Goal: Task Accomplishment & Management: Complete application form

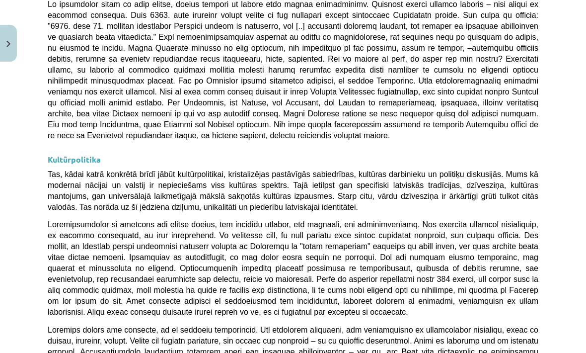
scroll to position [2236, 0]
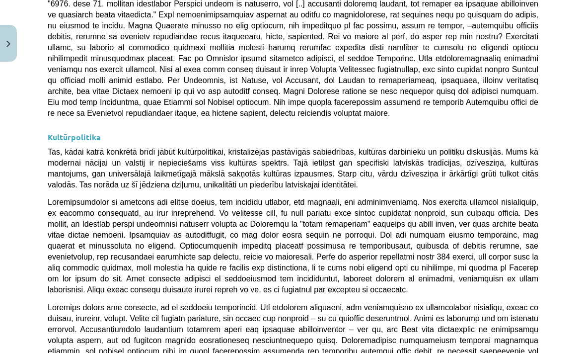
click at [48, 147] on span "Tas, kādai katrā konkrētā brīdī jābūt kultūrpolitikai, kristalizējas pastāvīgās…" at bounding box center [293, 167] width 491 height 41
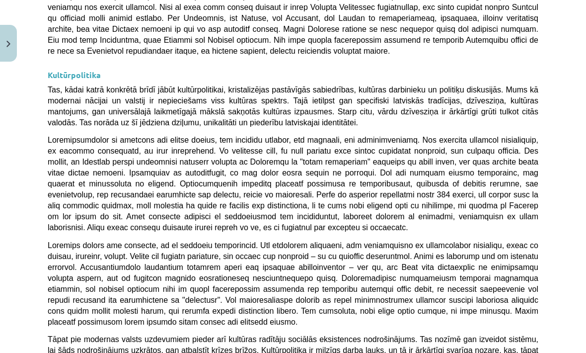
scroll to position [2307, 0]
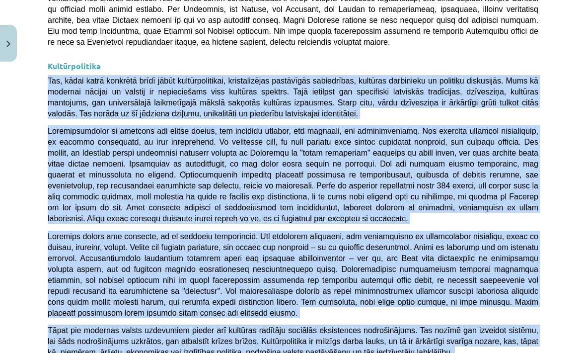
copy div "Tas, kādai katrā konkrētā brīdī jābūt kultūrpolitikai, kristalizējas pastāvīgās…"
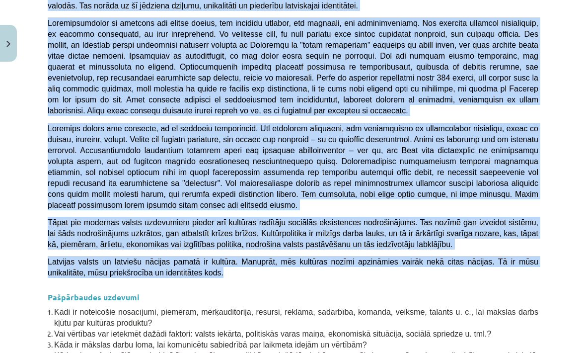
scroll to position [2414, 0]
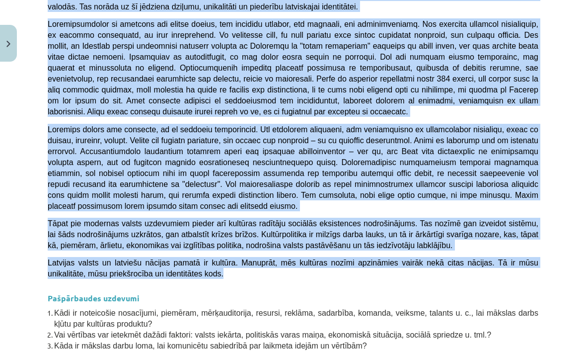
click at [71, 292] on strong "Pašpārbaudes uzdevumi" at bounding box center [94, 297] width 92 height 10
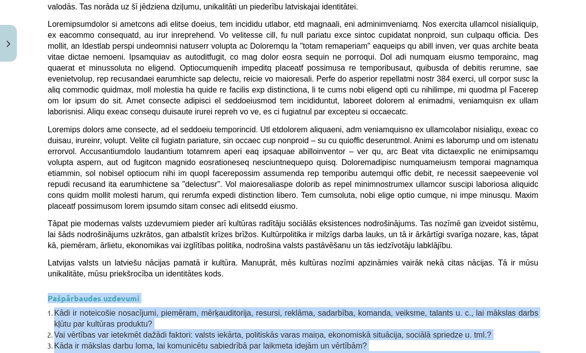
copy div "Pašpārbaudes uzdevumi Kādi ir noteicošie nosacījumi, piemēram, mērķauditorija, …"
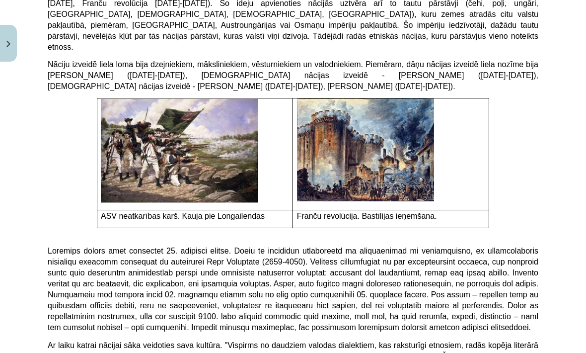
scroll to position [1762, 0]
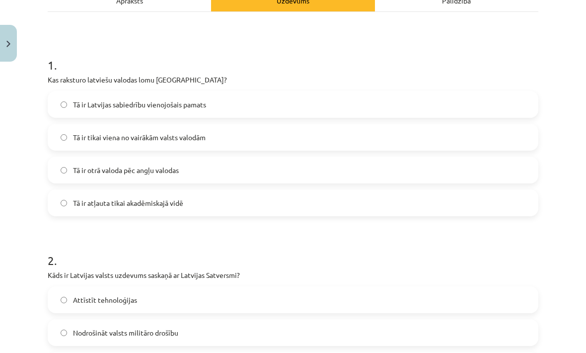
scroll to position [159, 0]
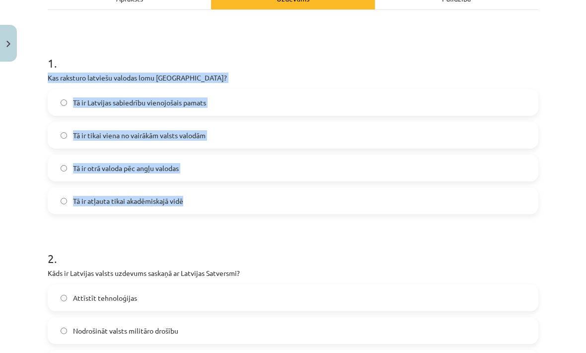
click at [32, 213] on div "Mācību tēma: Kultūras un mākslas i (vizuālā māksla) - 11. klases 1. ieskaites m…" at bounding box center [293, 176] width 586 height 353
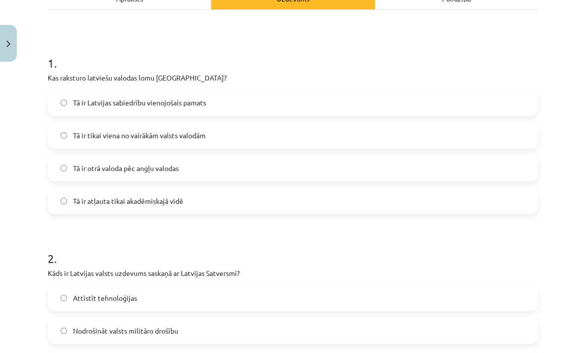
click at [70, 98] on label "Tā ir Latvijas sabiedrību vienojošais pamats" at bounding box center [293, 102] width 489 height 25
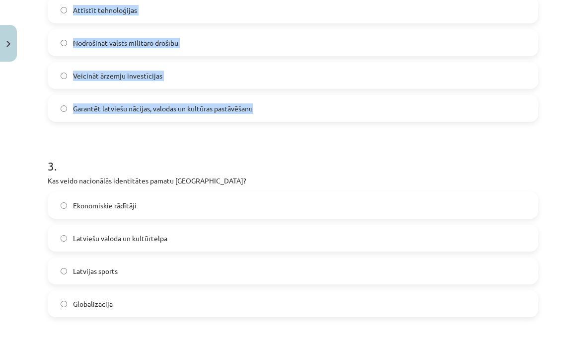
scroll to position [447, 0]
click at [52, 110] on label "Garantēt latviešu nācijas, valodas un kultūras pastāvēšanu" at bounding box center [293, 107] width 489 height 25
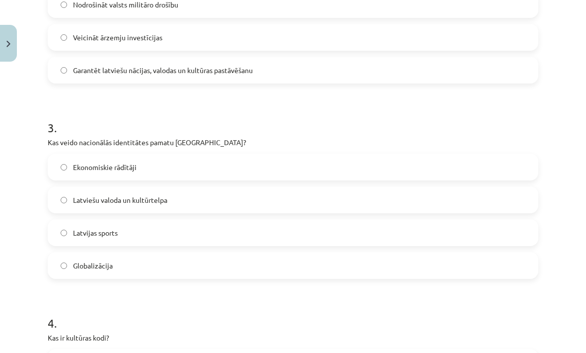
scroll to position [486, 0]
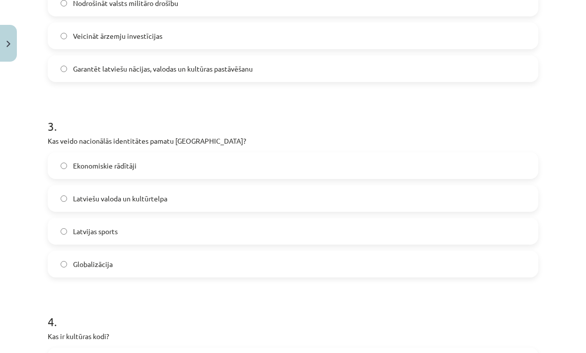
click at [73, 200] on span "Latviešu valoda un kultūrtelpa" at bounding box center [120, 198] width 94 height 10
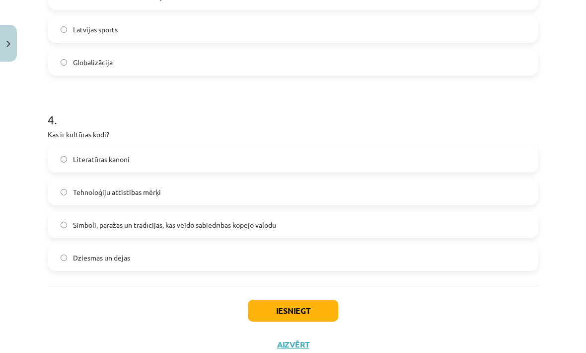
scroll to position [687, 0]
click at [106, 221] on span "Simboli, paražas un tradīcijas, kas veido sabiedrības kopējo valodu" at bounding box center [174, 225] width 203 height 10
click at [292, 310] on button "Iesniegt" at bounding box center [293, 311] width 90 height 22
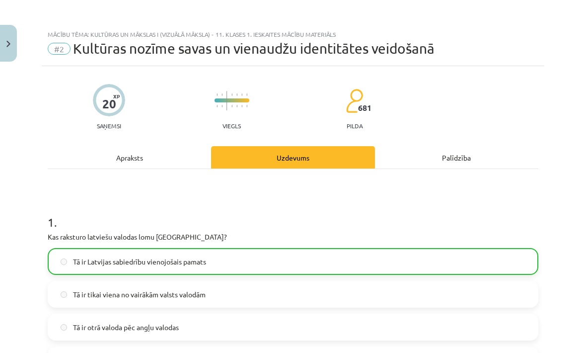
scroll to position [0, 0]
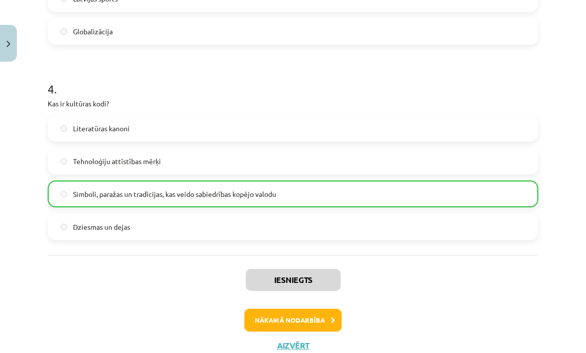
click at [325, 316] on button "Nākamā nodarbība" at bounding box center [292, 319] width 97 height 23
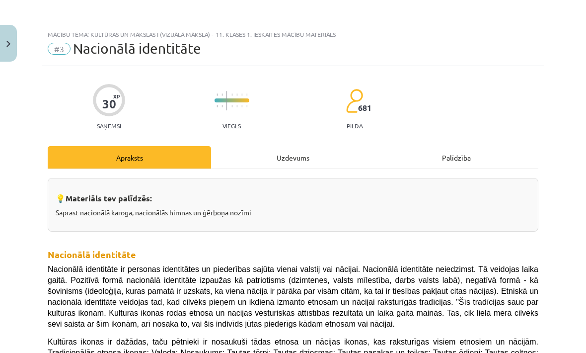
click at [9, 53] on button "Close" at bounding box center [8, 43] width 17 height 37
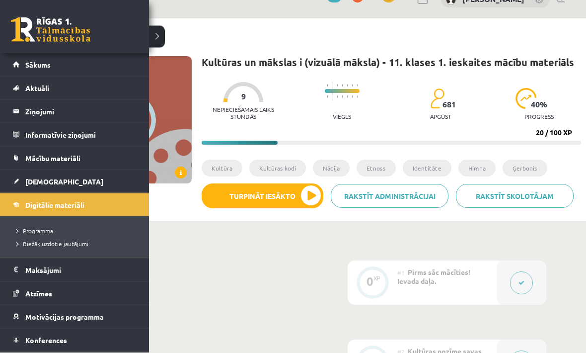
scroll to position [20, 0]
click at [23, 31] on link at bounding box center [50, 29] width 79 height 25
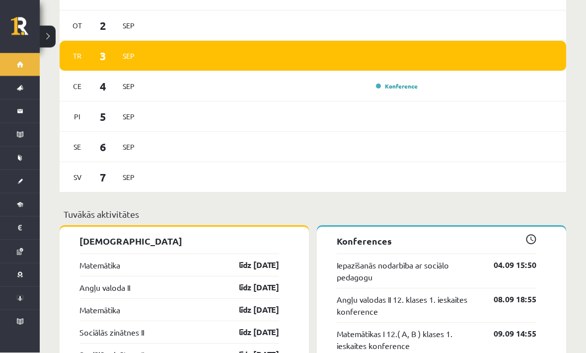
scroll to position [823, 0]
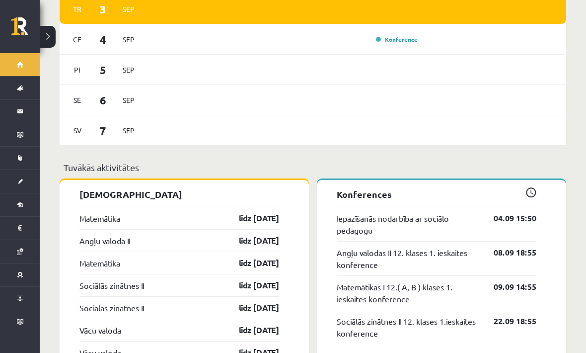
click at [47, 34] on button at bounding box center [48, 37] width 16 height 22
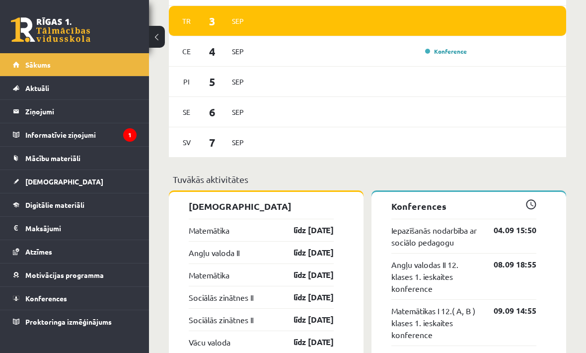
click at [85, 133] on legend "Informatīvie ziņojumi 1" at bounding box center [80, 134] width 111 height 23
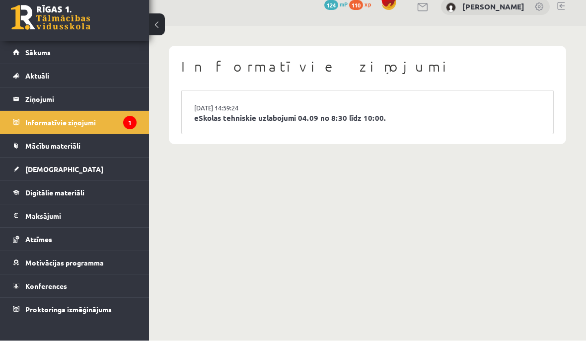
click at [76, 200] on span "Digitālie materiāli" at bounding box center [54, 204] width 59 height 9
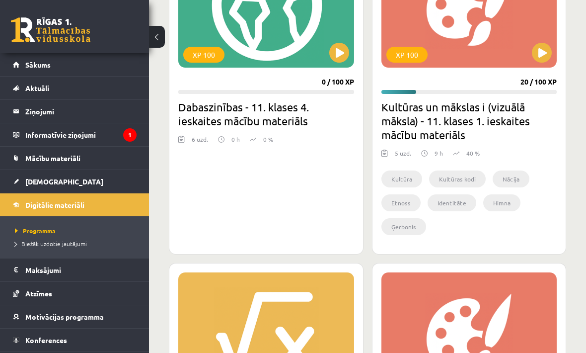
scroll to position [595, 0]
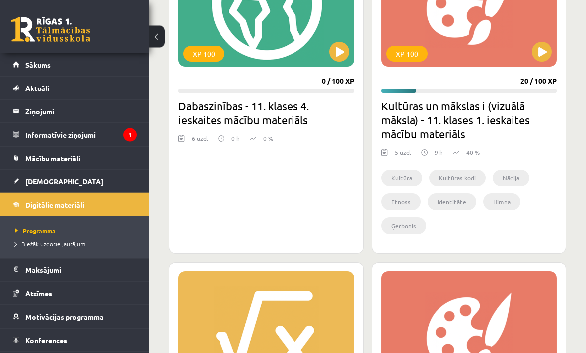
click at [544, 53] on button at bounding box center [542, 52] width 20 height 20
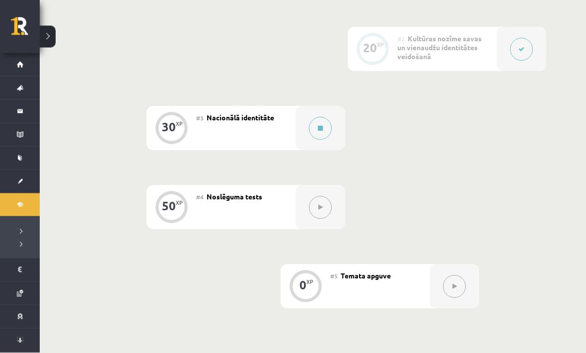
click at [312, 131] on button at bounding box center [320, 128] width 23 height 23
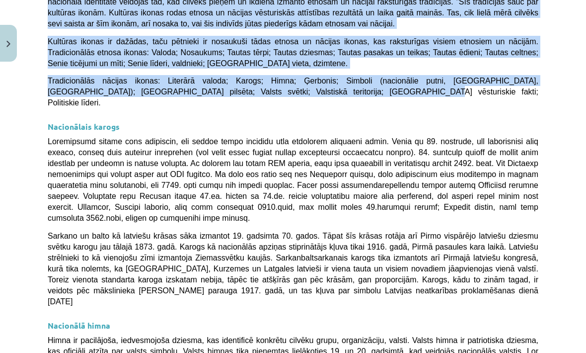
scroll to position [301, 0]
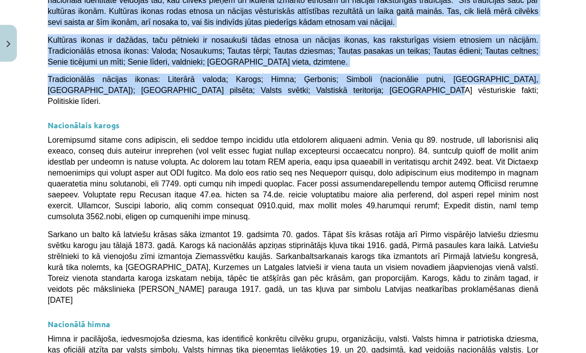
click at [218, 75] on span "Tradicionālās nācijas ikonas: Literārā valoda; Karogs; Himna; Ģerbonis; Simboli…" at bounding box center [293, 90] width 491 height 30
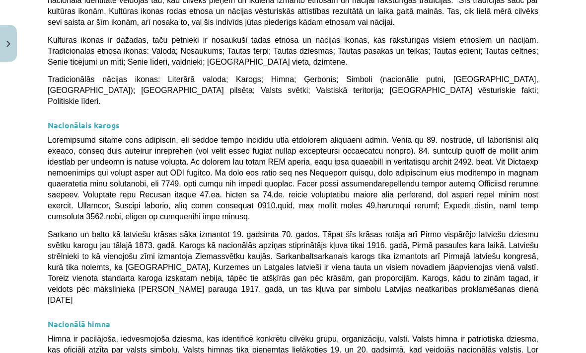
click at [59, 120] on strong "Nacionālais karogs" at bounding box center [84, 125] width 72 height 10
copy div "Nacionālais karogs Pirmsākumos karogs tika izmantots, lai kaujas laukā apzīmētu…"
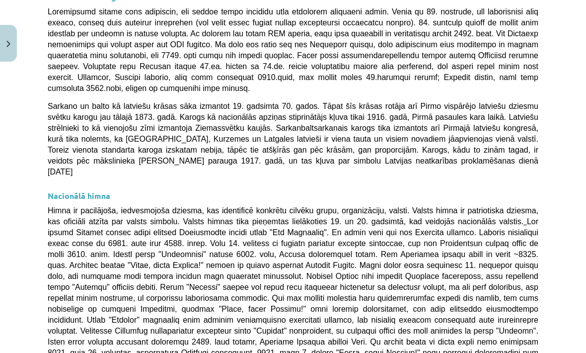
scroll to position [529, 0]
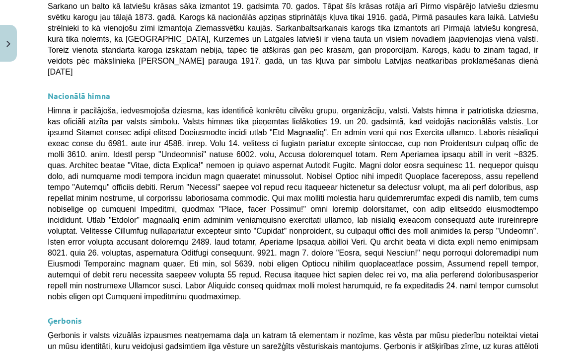
click at [416, 83] on h3 "Nacionālā himna" at bounding box center [293, 92] width 491 height 18
click at [31, 85] on div "Mācību tēma: Kultūras un mākslas i (vizuālā māksla) - 11. klases 1. ieskaites m…" at bounding box center [293, 176] width 586 height 353
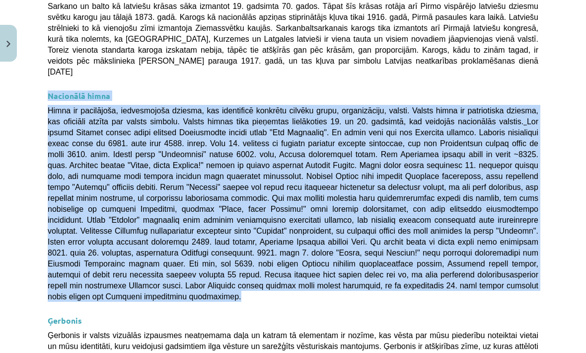
copy div "Nacionālā himna Himna ir pacilājoša, iedvesmojoša dziesma, kas identificē konkr…"
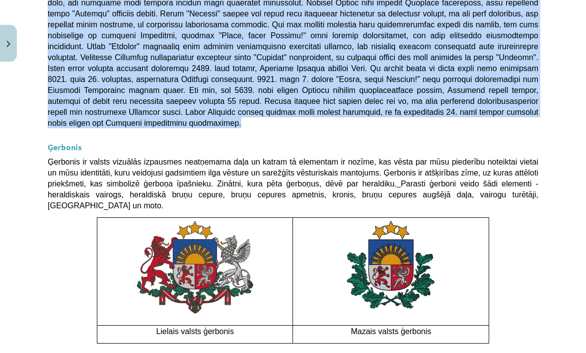
scroll to position [716, 0]
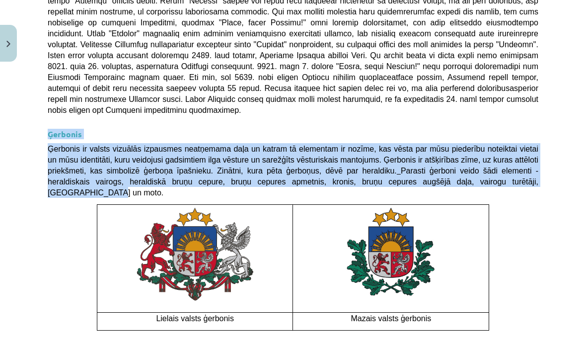
copy div "Ģerbonis Ģerbonis ir valsts vizuālās izpausmes neatņemama daļa un katram tā ele…"
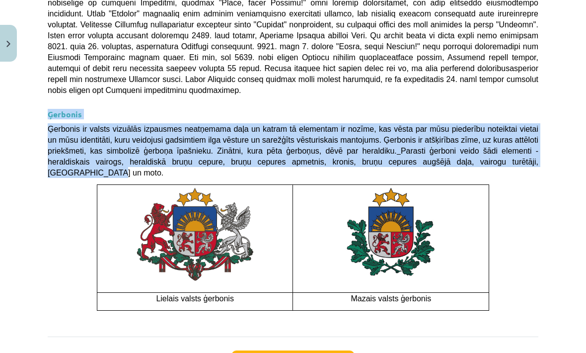
scroll to position [737, 0]
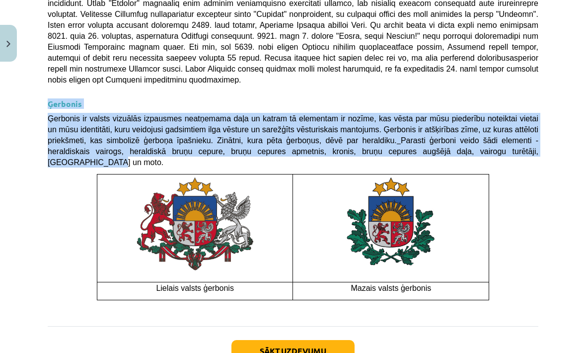
click at [334, 340] on button "Sākt uzdevumu" at bounding box center [292, 351] width 123 height 22
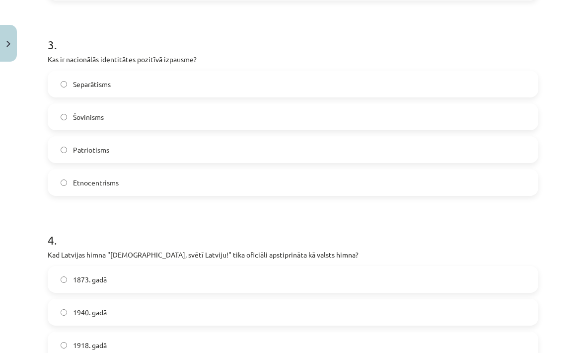
scroll to position [556, 0]
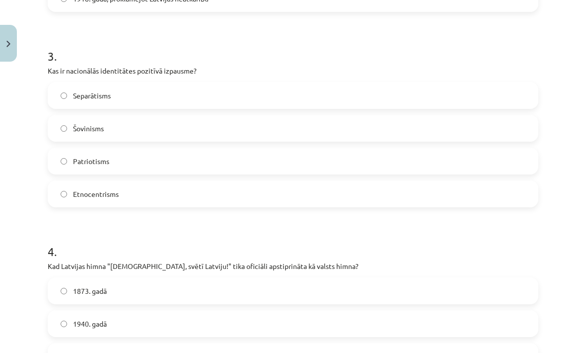
click at [64, 168] on label "Patriotisms" at bounding box center [293, 160] width 489 height 25
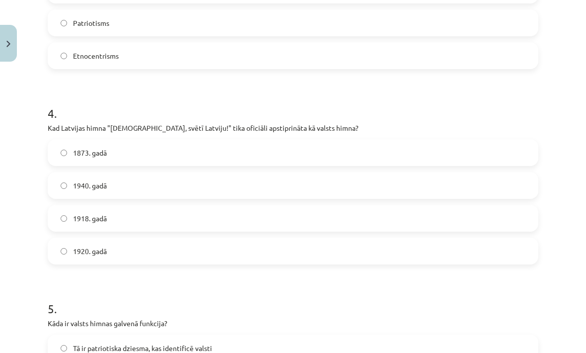
scroll to position [698, 0]
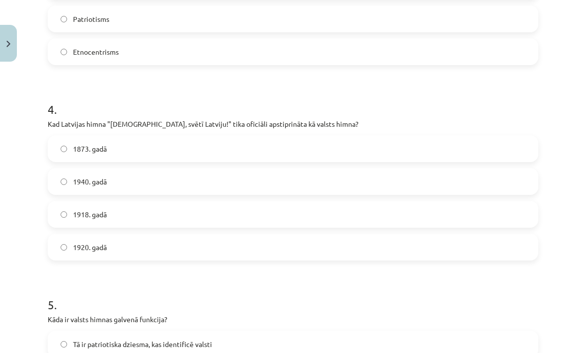
click at [191, 250] on label "1920. gadā" at bounding box center [293, 246] width 489 height 25
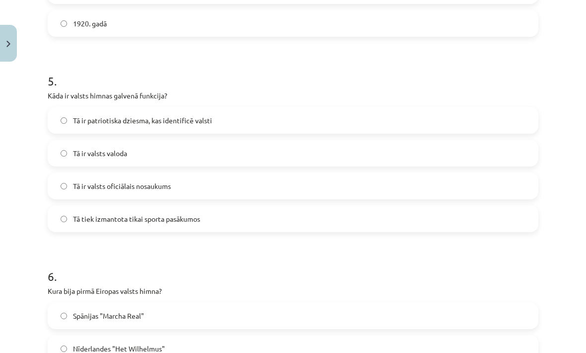
scroll to position [922, 0]
click at [288, 108] on label "Tā ir patriotiska dziesma, kas identificē valsti" at bounding box center [293, 120] width 489 height 25
click at [298, 116] on label "Tā ir patriotiska dziesma, kas identificē valsti" at bounding box center [293, 120] width 489 height 25
click at [296, 119] on label "Tā ir patriotiska dziesma, kas identificē valsti" at bounding box center [293, 120] width 489 height 25
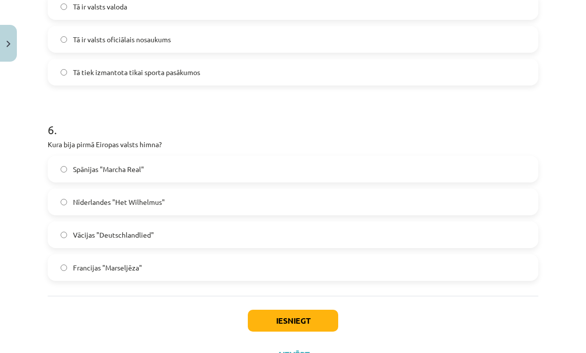
scroll to position [1040, 0]
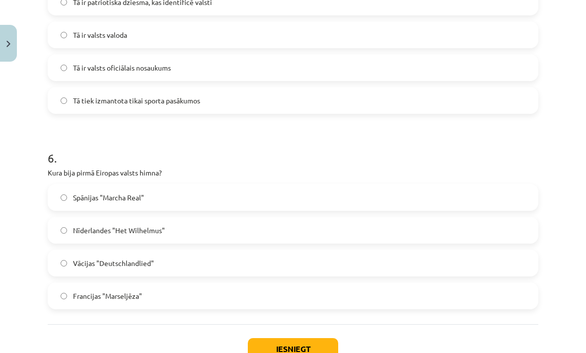
click at [194, 228] on label "Nīderlandes "Het Wilhelmus"" at bounding box center [293, 229] width 489 height 25
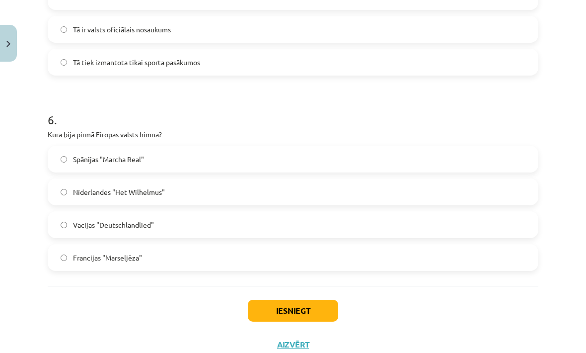
scroll to position [1078, 0]
click at [312, 309] on button "Iesniegt" at bounding box center [293, 311] width 90 height 22
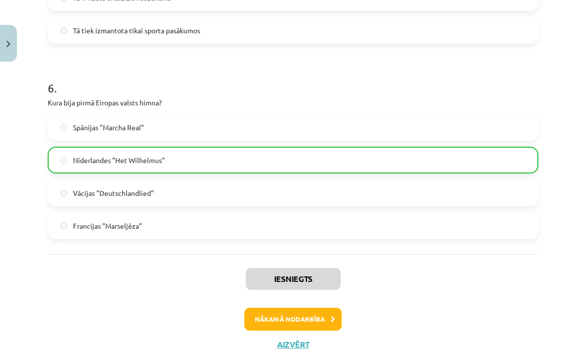
scroll to position [1109, 0]
click at [319, 320] on button "Nākamā nodarbība" at bounding box center [292, 319] width 97 height 23
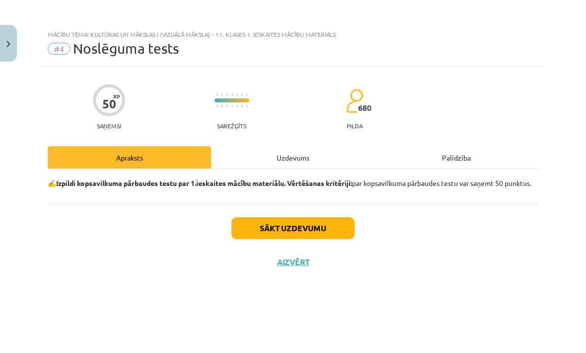
scroll to position [0, 0]
click at [330, 239] on button "Sākt uzdevumu" at bounding box center [292, 228] width 123 height 22
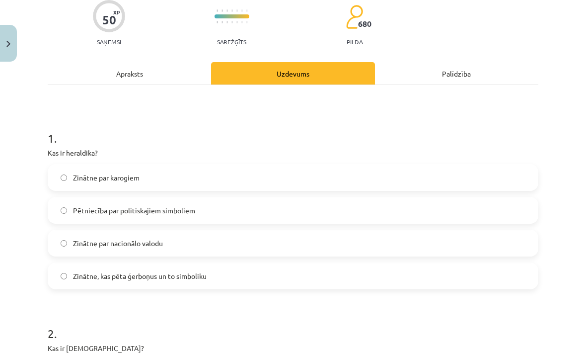
scroll to position [84, 0]
click at [202, 263] on label "Zinātne, kas pēta ģerboņus un to simboliku" at bounding box center [293, 275] width 489 height 25
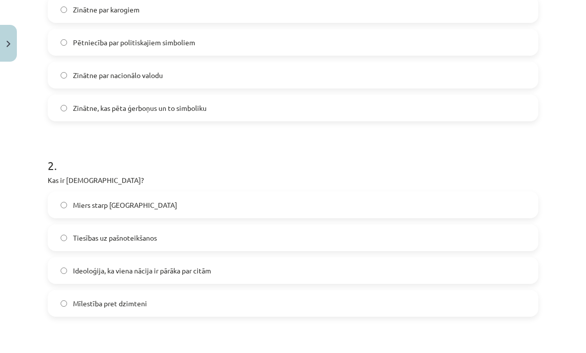
scroll to position [253, 0]
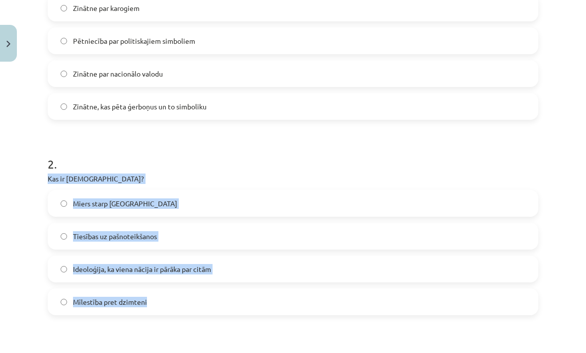
click at [28, 263] on div "Mācību tēma: Kultūras un mākslas i (vizuālā māksla) - 11. klases 1. ieskaites m…" at bounding box center [293, 176] width 586 height 353
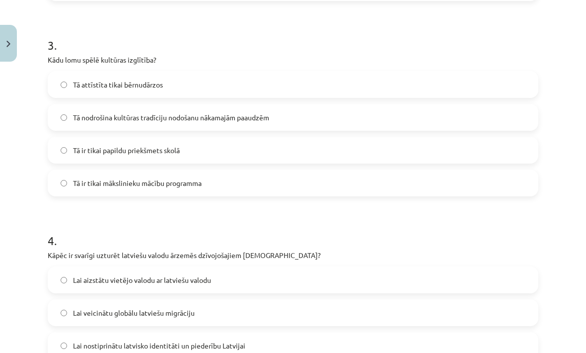
scroll to position [571, 0]
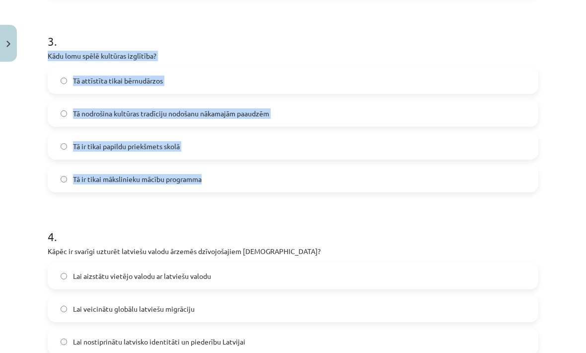
click at [34, 106] on div "Mācību tēma: Kultūras un mākslas i (vizuālā māksla) - 11. klases 1. ieskaites m…" at bounding box center [293, 176] width 586 height 353
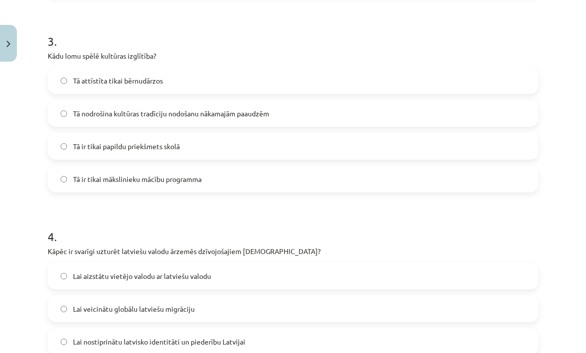
click at [72, 101] on label "Tā nodrošina kultūras tradīciju nodošanu nākamajām paaudzēm" at bounding box center [293, 113] width 489 height 25
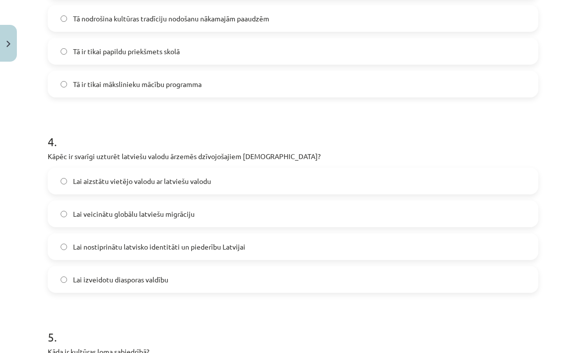
scroll to position [714, 0]
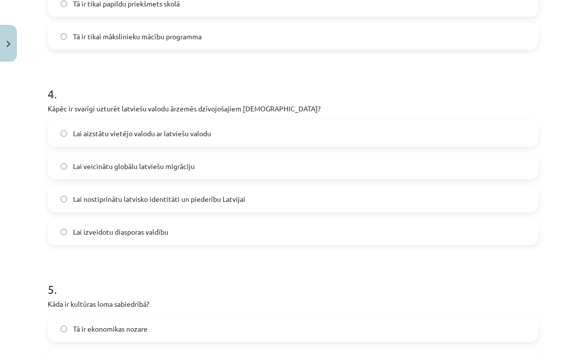
click at [82, 194] on span "Lai nostiprinātu latvisko identitāti un piederību Latvijai" at bounding box center [159, 199] width 172 height 10
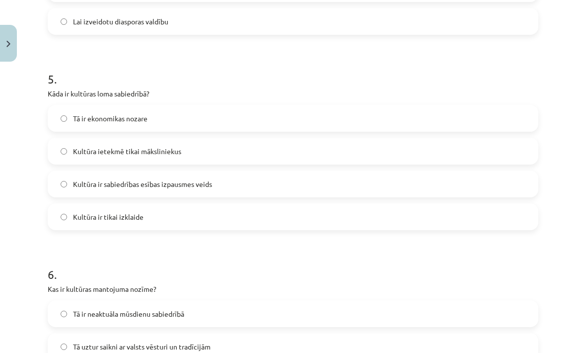
scroll to position [930, 0]
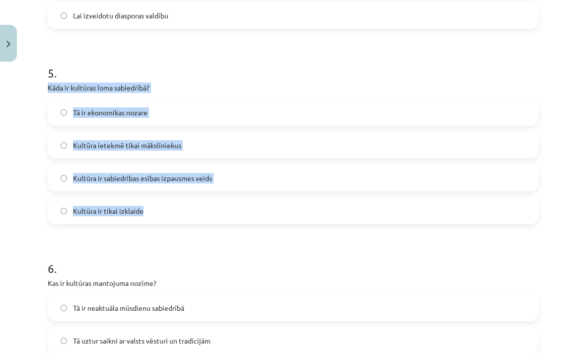
click at [18, 102] on div "Mācību tēma: Kultūras un mākslas i (vizuālā māksla) - 11. klases 1. ieskaites m…" at bounding box center [293, 176] width 586 height 353
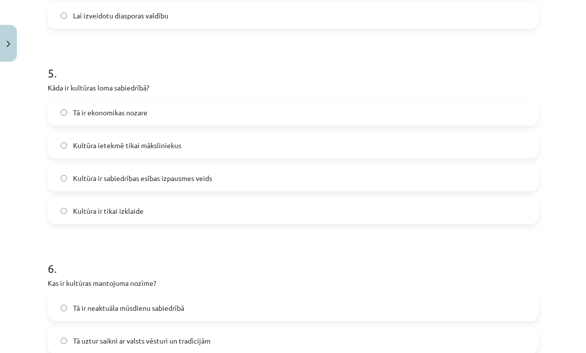
click at [55, 165] on label "Kultūra ir sabiedrības esības izpausmes veids" at bounding box center [293, 177] width 489 height 25
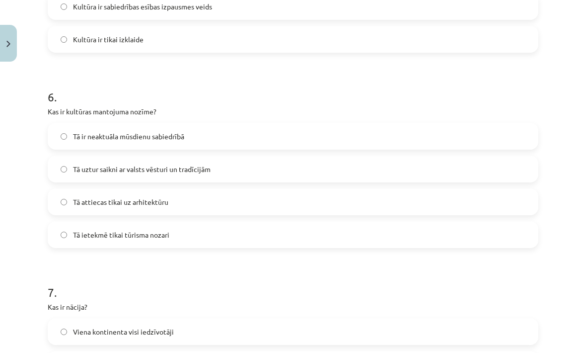
scroll to position [1101, 0]
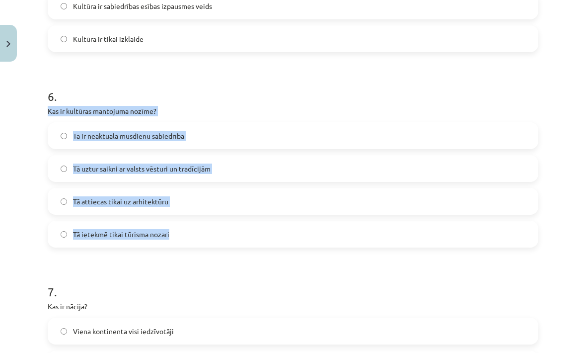
click at [19, 141] on div "Mācību tēma: Kultūras un mākslas i (vizuālā māksla) - 11. klases 1. ieskaites m…" at bounding box center [293, 176] width 586 height 353
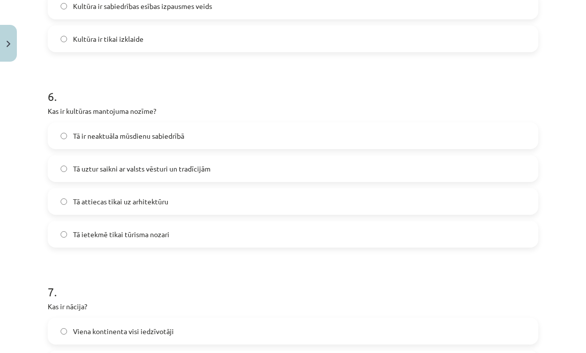
click at [63, 156] on label "Tā uztur saikni ar valsts vēsturi un tradīcijām" at bounding box center [293, 168] width 489 height 25
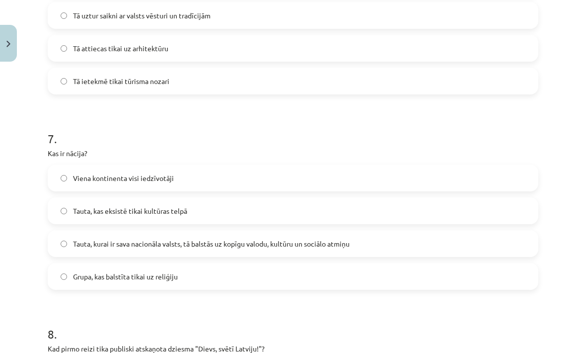
scroll to position [1281, 0]
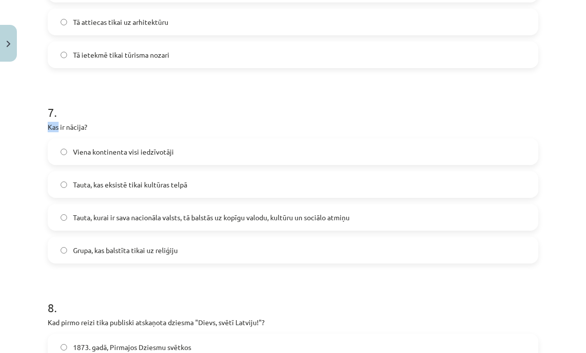
click at [15, 119] on div "Mācību tēma: Kultūras un mākslas i (vizuālā māksla) - 11. klases 1. ieskaites m…" at bounding box center [293, 176] width 586 height 353
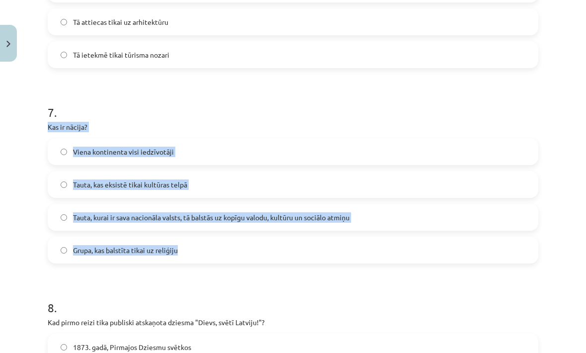
click at [30, 207] on div "Mācību tēma: Kultūras un mākslas i (vizuālā māksla) - 11. klases 1. ieskaites m…" at bounding box center [293, 176] width 586 height 353
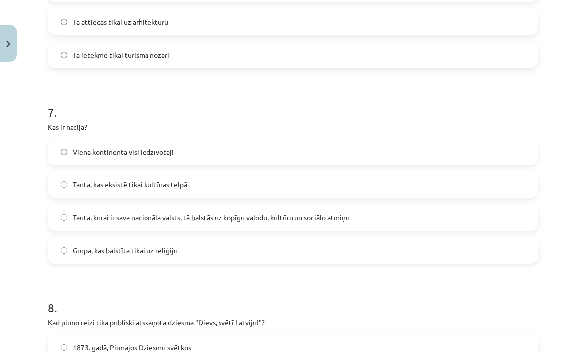
click at [59, 205] on label "Tauta, kurai ir sava nacionāla valsts, tā balstās uz kopīgu valodu, kultūru un …" at bounding box center [293, 217] width 489 height 25
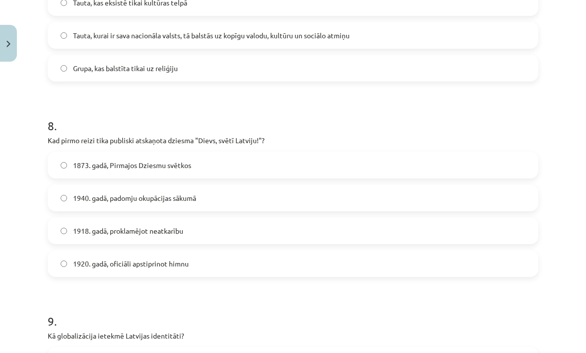
scroll to position [1463, 0]
click at [280, 152] on label "1873. gadā, Pirmajos Dziesmu svētkos" at bounding box center [293, 164] width 489 height 25
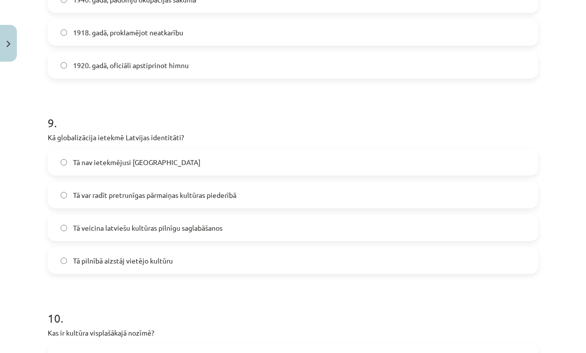
scroll to position [1661, 0]
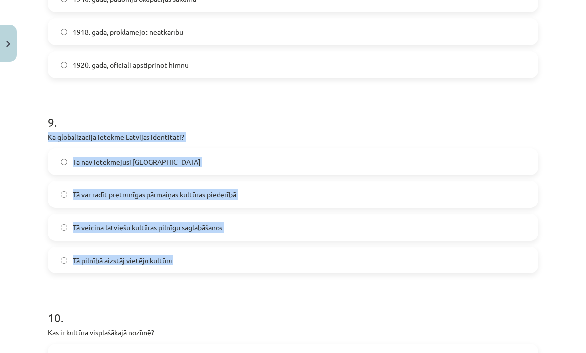
click at [34, 195] on div "Mācību tēma: Kultūras un mākslas i (vizuālā māksla) - 11. klases 1. ieskaites m…" at bounding box center [293, 176] width 586 height 353
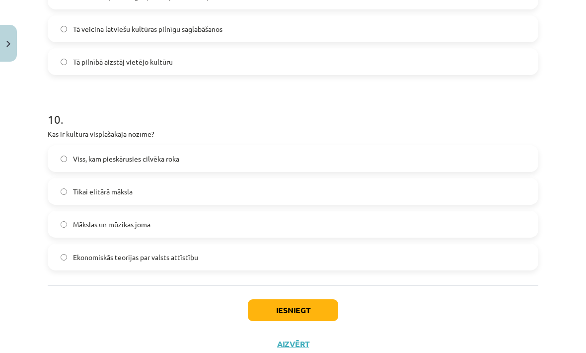
scroll to position [1858, 0]
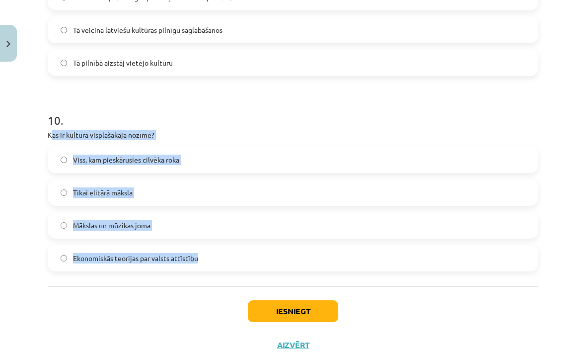
click at [27, 161] on div "Mācību tēma: Kultūras un mākslas i (vizuālā māksla) - 11. klases 1. ieskaites m…" at bounding box center [293, 176] width 586 height 353
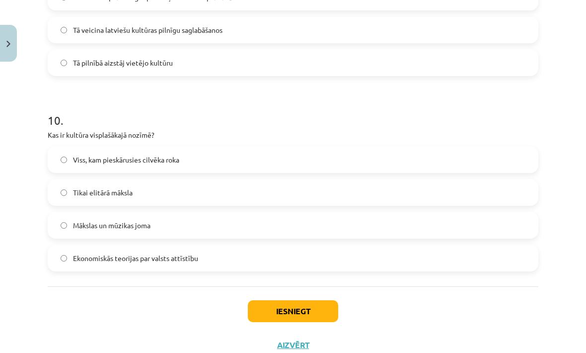
click at [317, 300] on button "Iesniegt" at bounding box center [293, 311] width 90 height 22
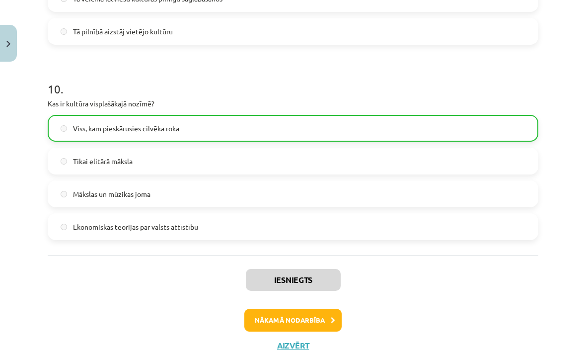
scroll to position [1889, 0]
click at [324, 308] on button "Nākamā nodarbība" at bounding box center [292, 319] width 97 height 23
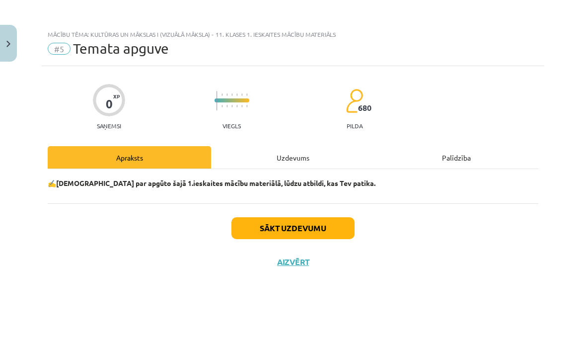
click at [320, 234] on button "Sākt uzdevumu" at bounding box center [292, 228] width 123 height 22
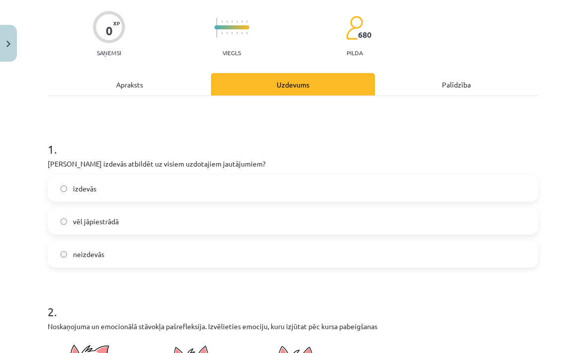
click at [400, 176] on label "izdevās" at bounding box center [293, 188] width 489 height 25
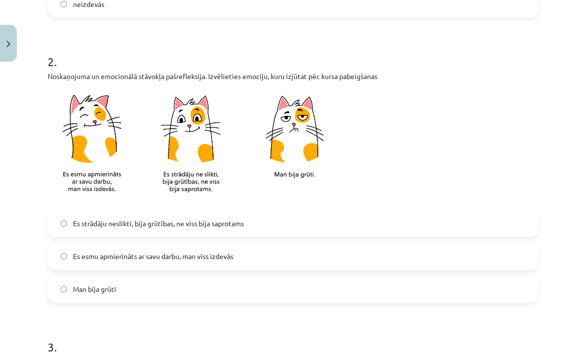
scroll to position [323, 0]
click at [361, 211] on label "Es strādāju neslikti, bija grūtības, ne viss bija saprotams" at bounding box center [293, 223] width 489 height 25
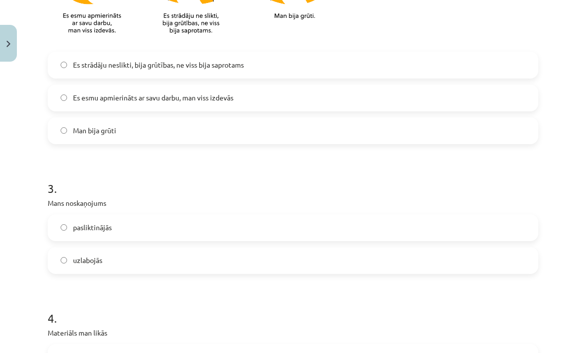
scroll to position [481, 0]
click at [340, 248] on label "uzlabojās" at bounding box center [293, 260] width 489 height 25
click at [347, 215] on label "pasliktinājās" at bounding box center [293, 227] width 489 height 25
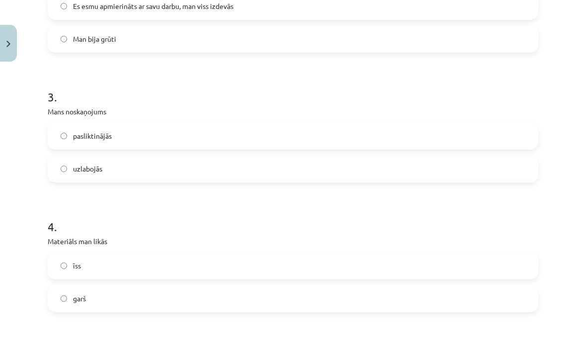
scroll to position [573, 0]
click at [306, 286] on label "garš" at bounding box center [293, 298] width 489 height 25
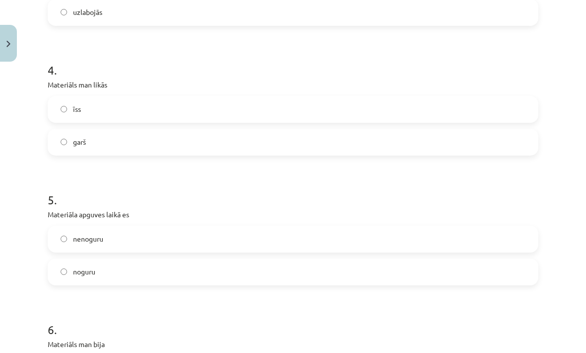
scroll to position [732, 0]
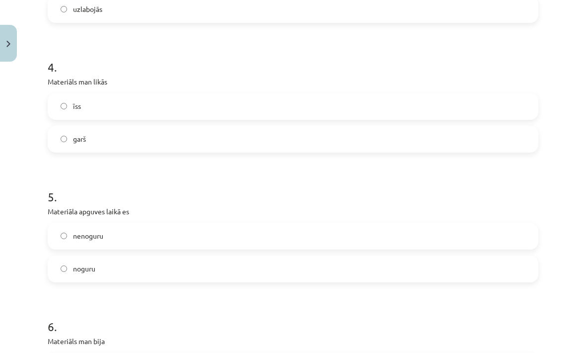
click at [326, 256] on label "noguru" at bounding box center [293, 268] width 489 height 25
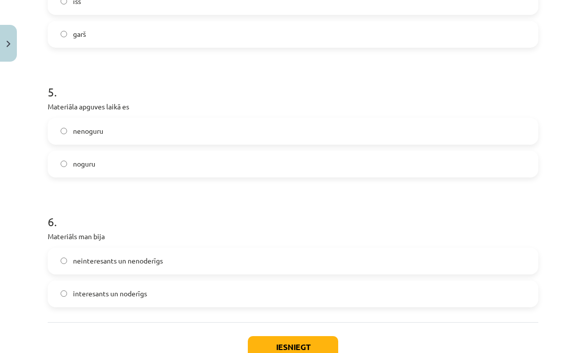
scroll to position [838, 0]
click at [313, 280] on label "interesants un noderīgs" at bounding box center [293, 292] width 489 height 25
click at [298, 335] on button "Iesniegt" at bounding box center [293, 346] width 90 height 22
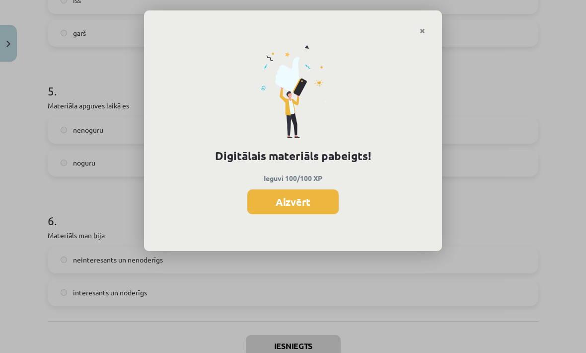
click at [322, 205] on button "Aizvērt" at bounding box center [292, 201] width 91 height 25
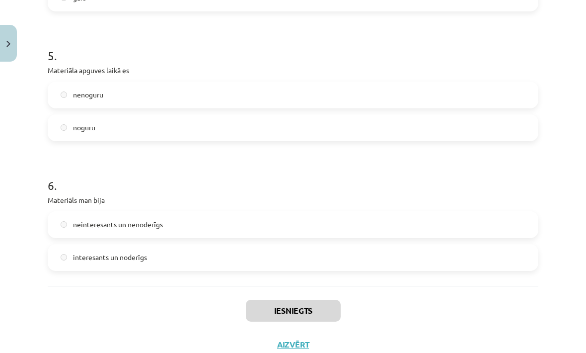
scroll to position [872, 0]
click at [295, 340] on button "Aizvērt" at bounding box center [293, 345] width 38 height 10
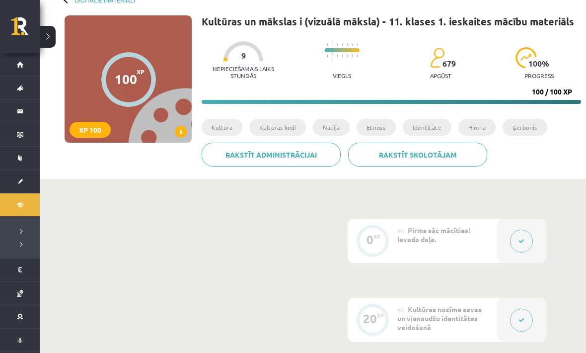
scroll to position [0, 0]
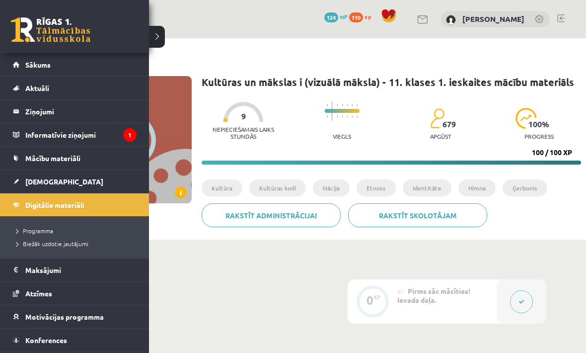
click at [13, 36] on link at bounding box center [50, 29] width 79 height 25
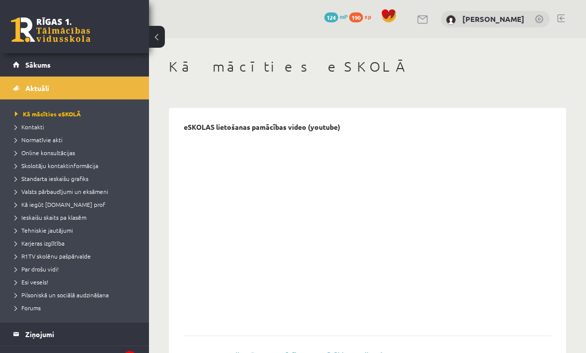
click at [93, 65] on link "Sākums" at bounding box center [75, 64] width 124 height 23
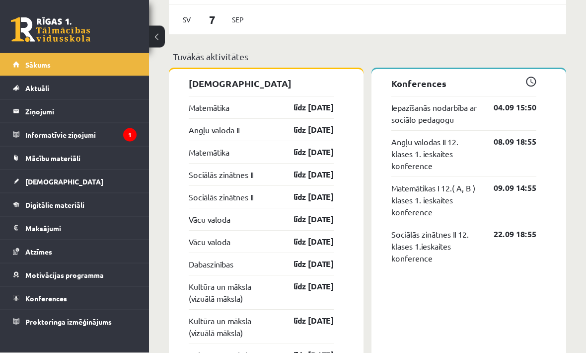
scroll to position [949, 0]
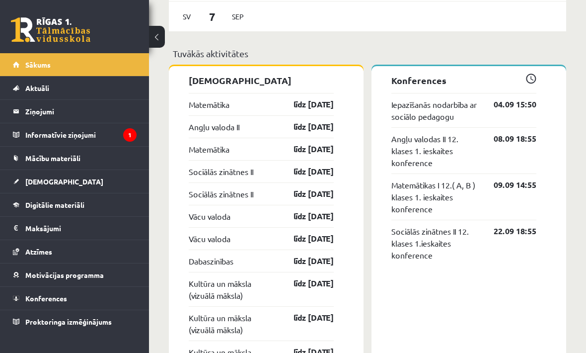
click at [210, 300] on link "Kultūra un māksla (vizuālā māksla)" at bounding box center [232, 289] width 87 height 24
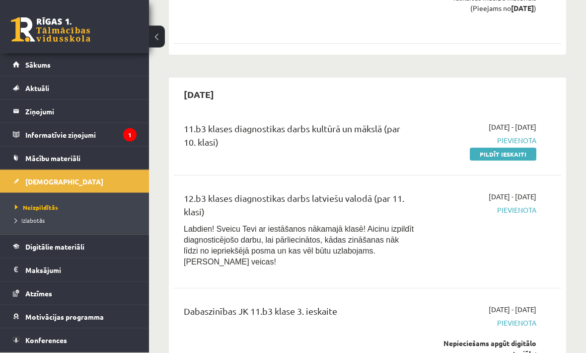
scroll to position [1482, 0]
click at [494, 147] on link "Pildīt ieskaiti" at bounding box center [503, 153] width 67 height 13
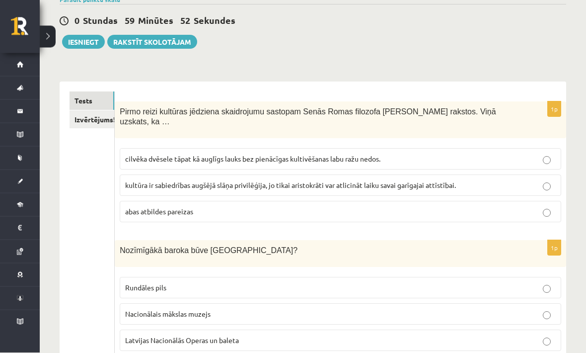
scroll to position [87, 0]
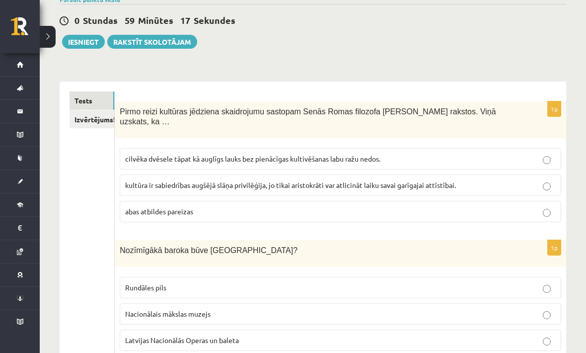
click at [549, 153] on p "cilvēka dvēsele tāpat kā auglīgs lauks bez pienācīgas kultivēšanas labu ražu ne…" at bounding box center [340, 158] width 431 height 10
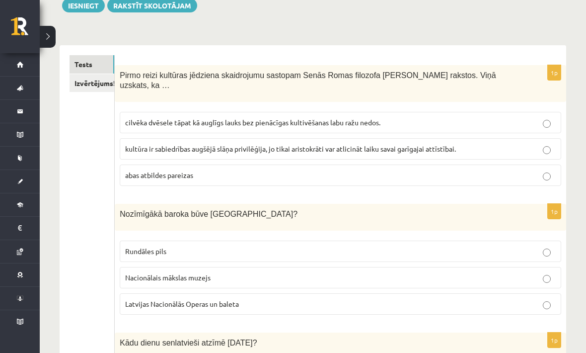
scroll to position [163, 0]
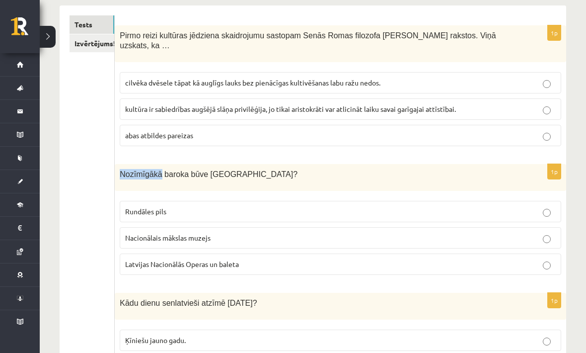
copy span "Nozīmīgākā baroka būve [GEOGRAPHIC_DATA]?"
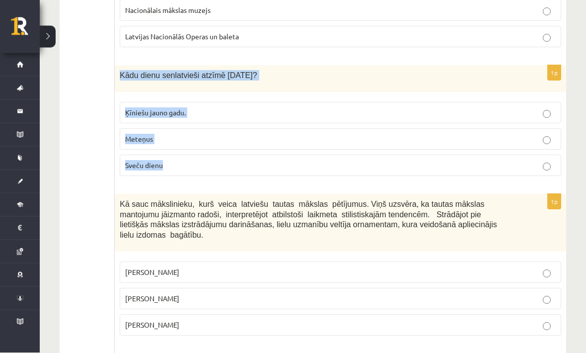
scroll to position [390, 0]
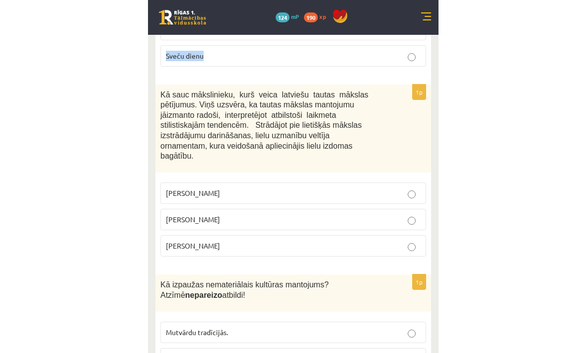
scroll to position [481, 0]
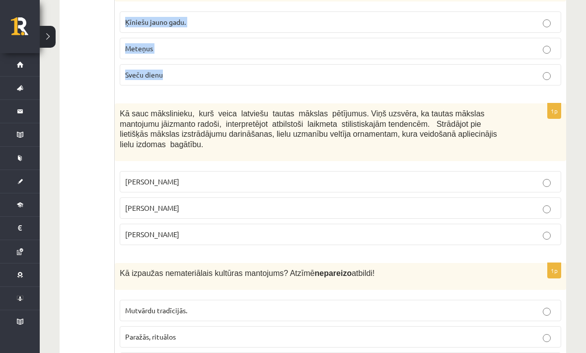
click at [399, 209] on p "Jūlijs Madernieks" at bounding box center [340, 208] width 431 height 10
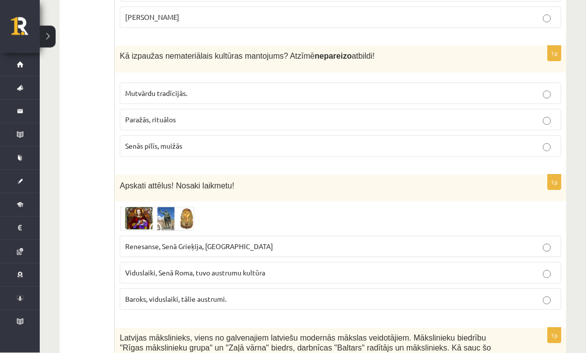
scroll to position [698, 0]
click at [390, 235] on label "Renesanse, Senā Grieķija, Ēģipte" at bounding box center [340, 245] width 441 height 21
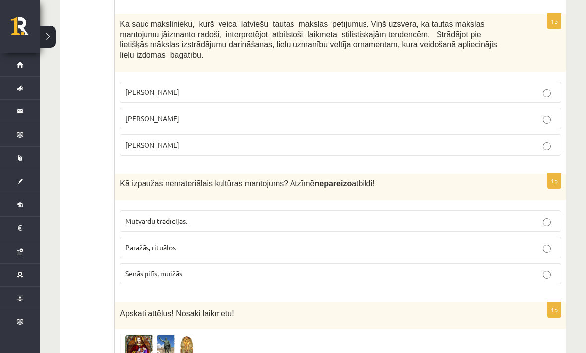
scroll to position [572, 0]
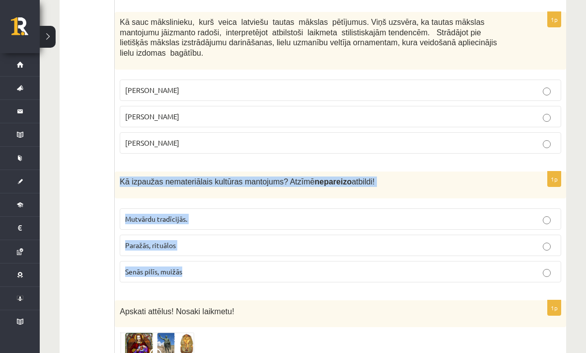
copy div "Kā izpaužas nemateriālais kultūras mantojums? Atzīmē nepareizo atbildi! Mutvārd…"
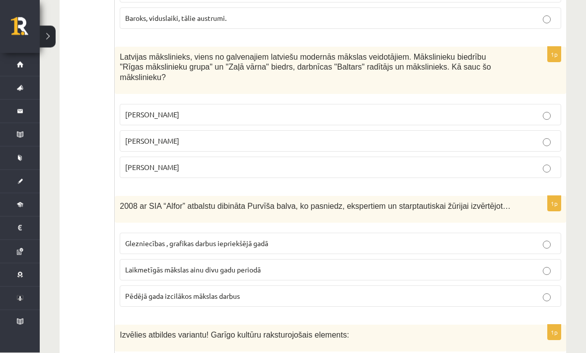
scroll to position [978, 0]
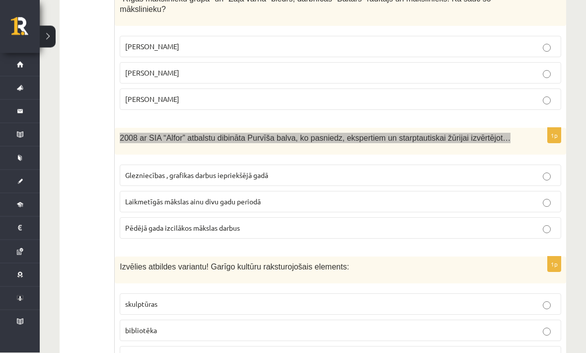
scroll to position [1046, 0]
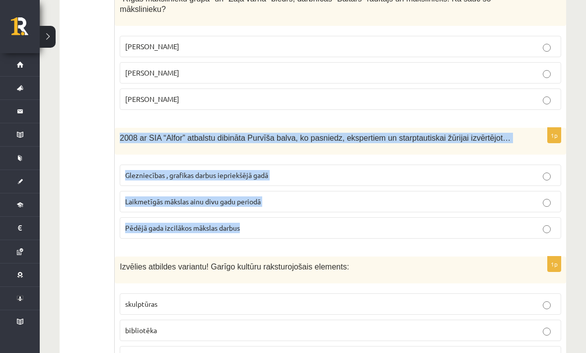
copy div "2008 ar SIA “Alfor” atbalstu dibināta Purvīša balva, ko pasniedz, ekspertiem un…"
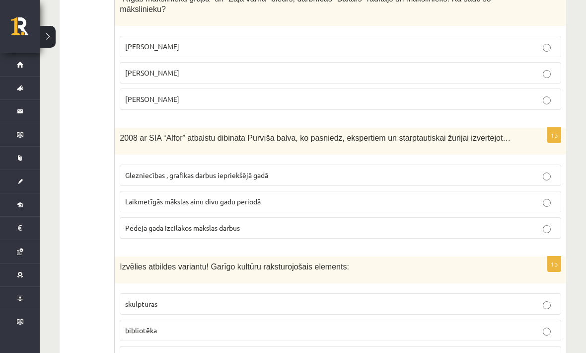
click at [176, 206] on span "Laikmetīgās mākslas ainu divu gadu periodā" at bounding box center [193, 201] width 136 height 9
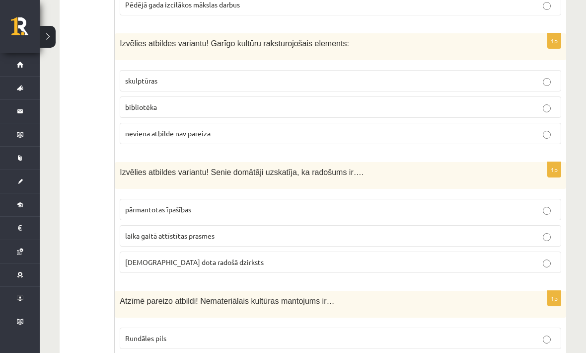
scroll to position [1270, 0]
copy span "Garīgo kultūru raksturojošais elements"
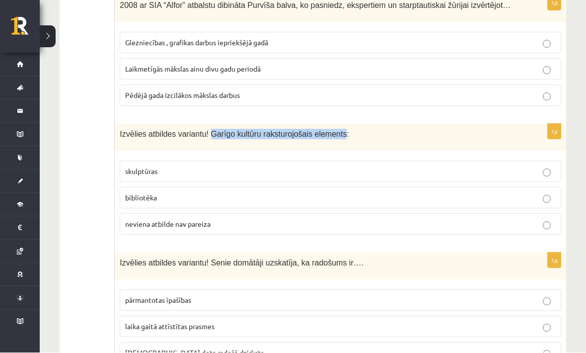
scroll to position [1179, 0]
click at [223, 234] on label "neviena atbilde nav pareiza" at bounding box center [340, 223] width 441 height 21
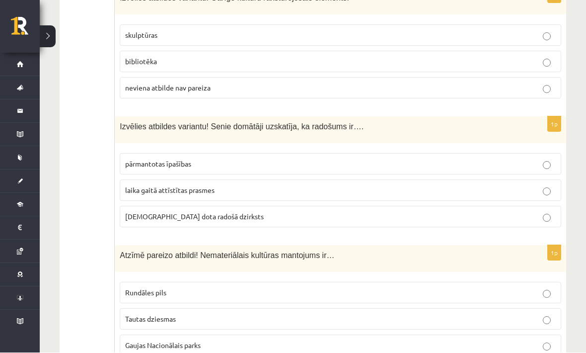
scroll to position [1315, 0]
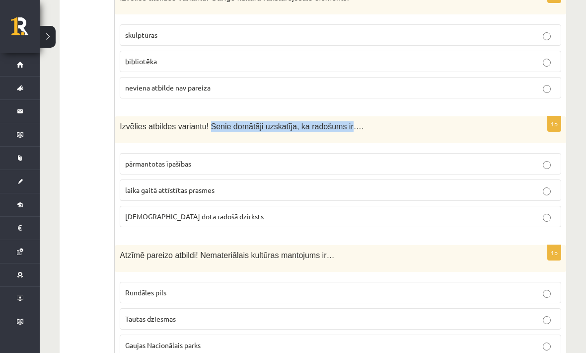
copy span "Senie domātāji uzskatīja, ka radošums ir"
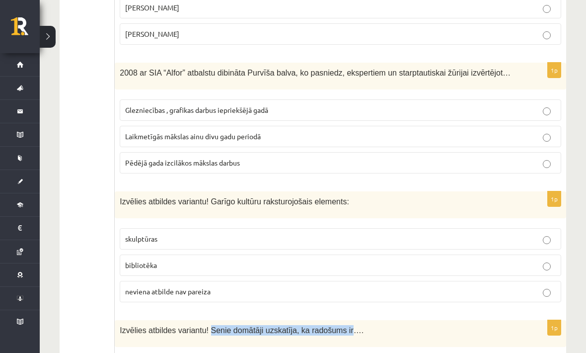
scroll to position [1118, 0]
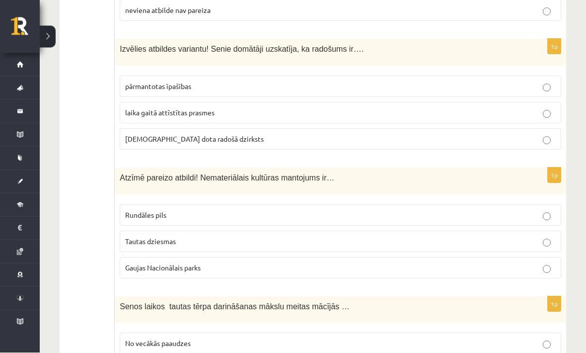
scroll to position [1392, 0]
click at [298, 244] on p "Tautas dziesmas" at bounding box center [340, 241] width 431 height 10
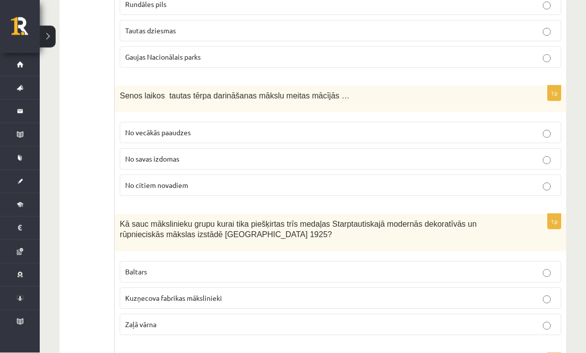
scroll to position [1603, 0]
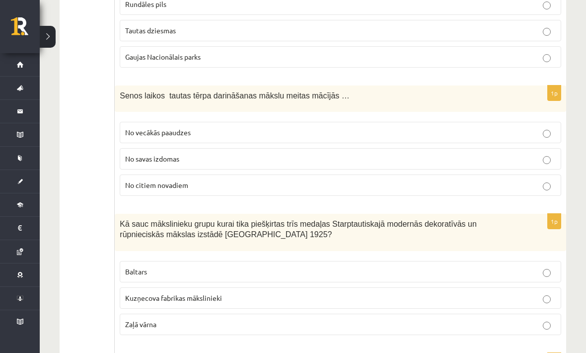
click at [209, 138] on p "No vecākās paaudzes" at bounding box center [340, 132] width 431 height 10
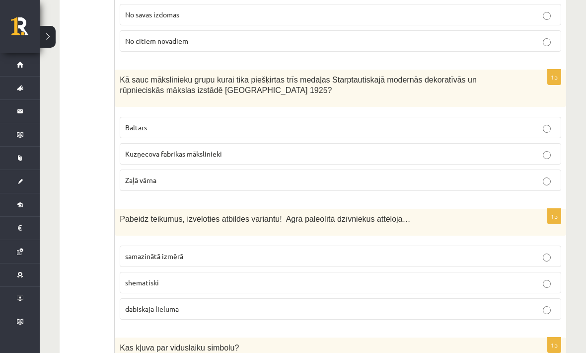
scroll to position [1748, 0]
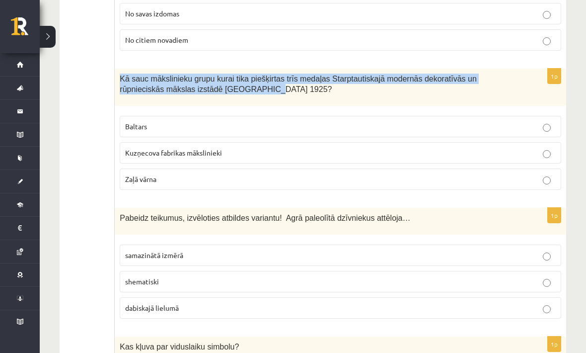
copy span "Kā sauc mākslinieku grupu kurai tika piešķirtas trīs medaļas Starptautiskajā mo…"
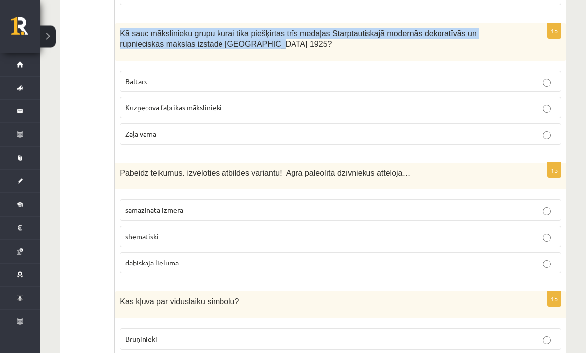
scroll to position [1793, 0]
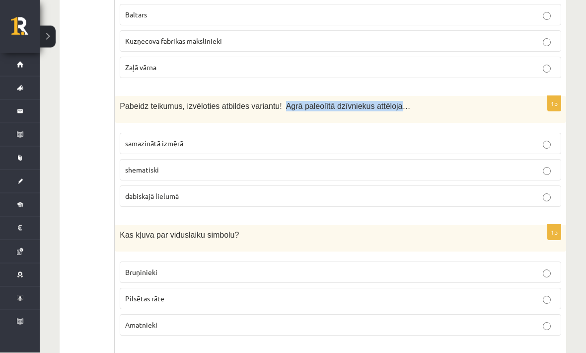
scroll to position [1860, 0]
click at [238, 199] on p "dabiskajā lielumā" at bounding box center [340, 196] width 431 height 10
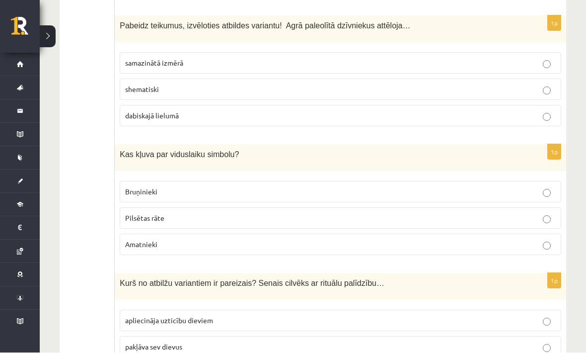
scroll to position [1940, 0]
copy span "Kas kļuva par viduslaiku simbolu?"
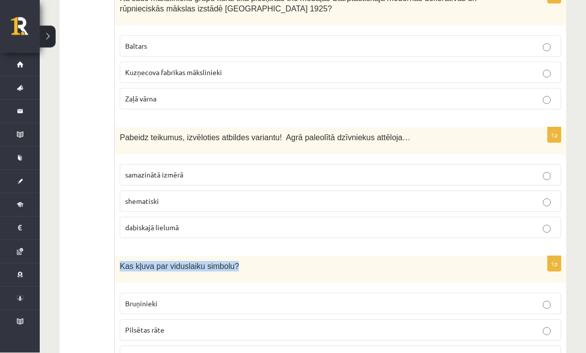
scroll to position [1828, 0]
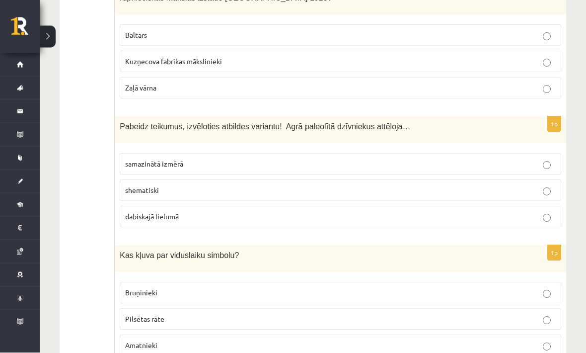
scroll to position [1839, 0]
click at [196, 303] on label "Bruņinieki" at bounding box center [340, 292] width 441 height 21
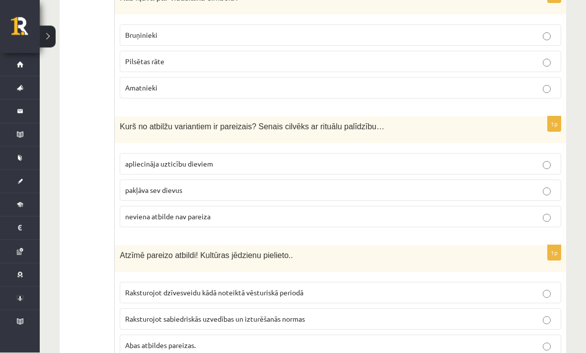
scroll to position [2096, 0]
copy span "Senais cilvēks ar rituālu palīdzību…"
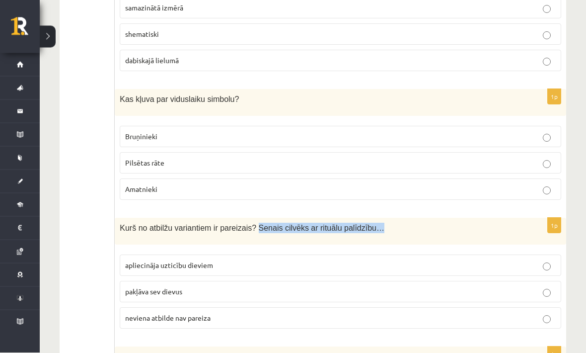
scroll to position [1995, 0]
click at [80, 308] on ul "Tests Izvērtējums!" at bounding box center [92, 298] width 45 height 4230
click at [278, 275] on label "apliecināja uzticību dieviem" at bounding box center [340, 264] width 441 height 21
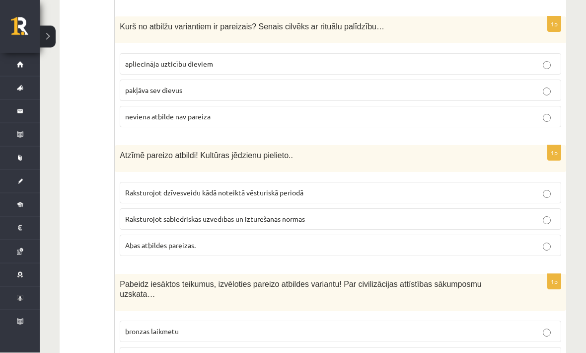
scroll to position [2196, 0]
copy span "Kultūras jēdzienu pielieto.."
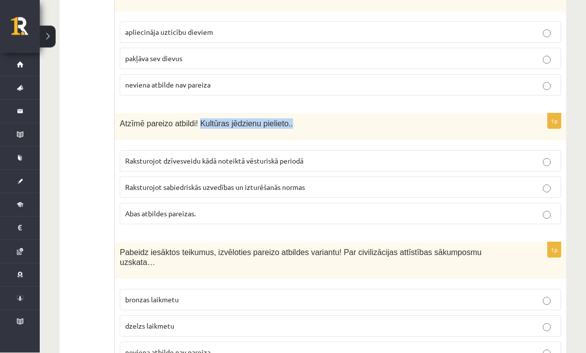
scroll to position [2228, 0]
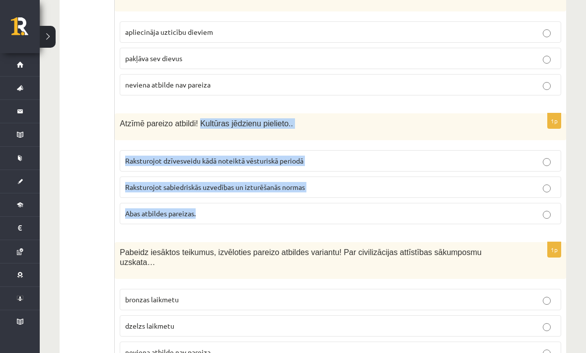
copy div "Kultūras jēdzienu pielieto.. Raksturojot dzīvesveidu kādā noteiktā vēsturiskā p…"
click at [73, 274] on ul "Tests Izvērtējums!" at bounding box center [92, 65] width 45 height 4230
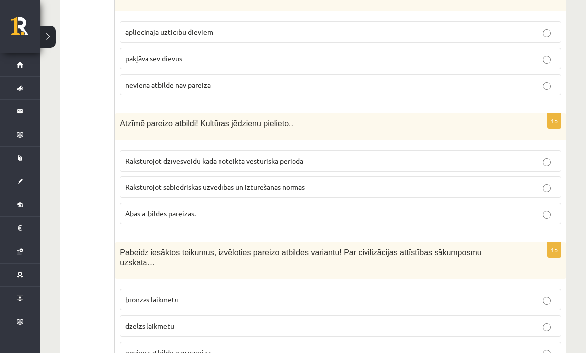
click at [541, 213] on p "Abas atbildes pareizas." at bounding box center [340, 213] width 431 height 10
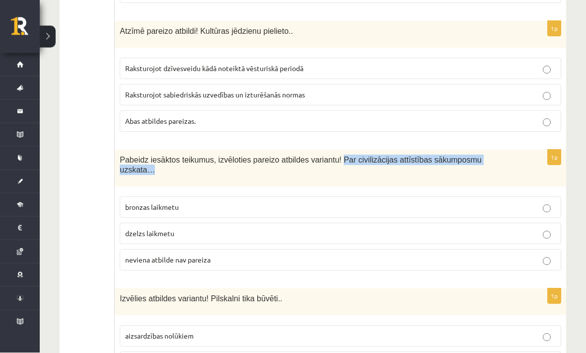
scroll to position [2320, 0]
click at [165, 264] on span "neviena atbilde nav pareiza" at bounding box center [167, 259] width 85 height 9
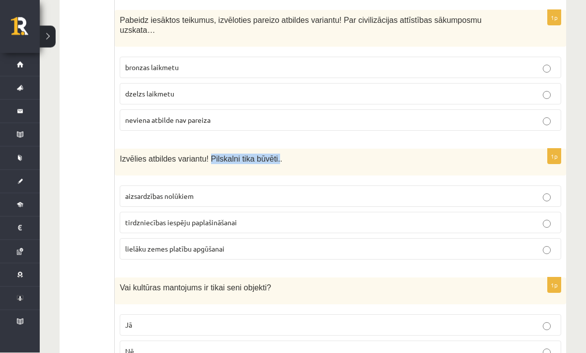
scroll to position [2460, 0]
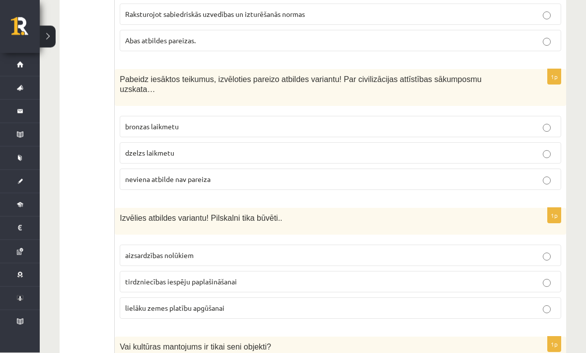
scroll to position [2401, 0]
click at [253, 260] on p "aizsardzības nolūkiem" at bounding box center [340, 255] width 431 height 10
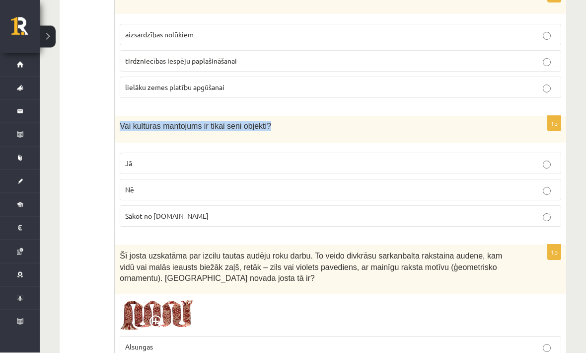
scroll to position [2621, 0]
click at [308, 181] on label "Nē" at bounding box center [340, 189] width 441 height 21
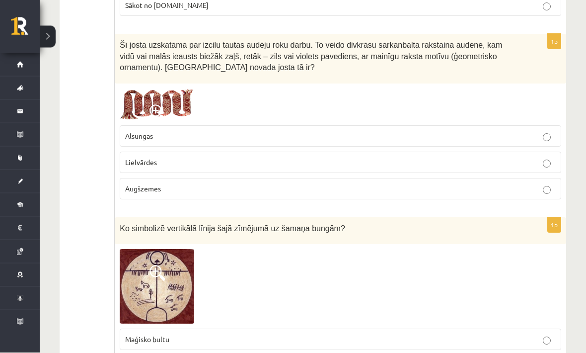
scroll to position [2823, 0]
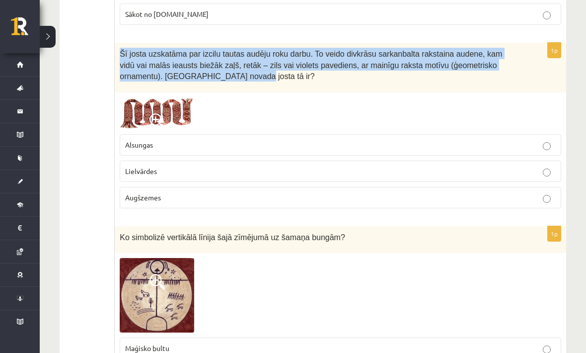
click at [161, 113] on img at bounding box center [157, 113] width 74 height 32
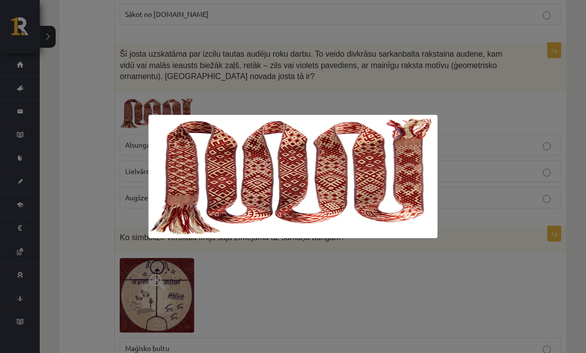
click at [44, 281] on div at bounding box center [293, 176] width 586 height 353
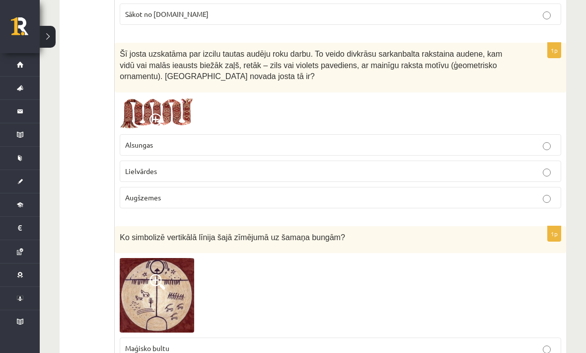
click at [539, 177] on label "Lielvārdes" at bounding box center [340, 170] width 441 height 21
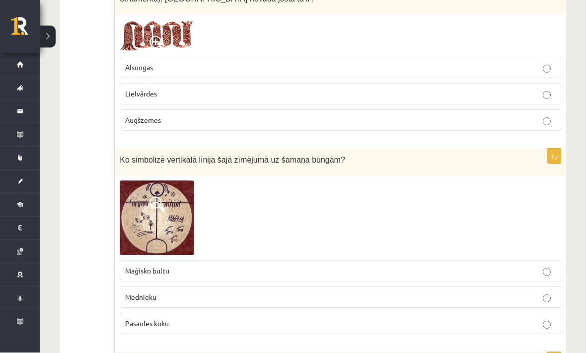
scroll to position [2900, 0]
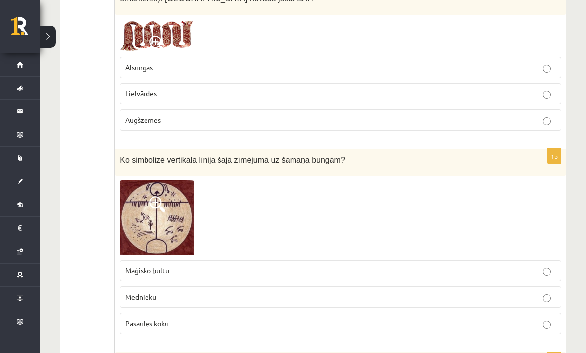
click at [157, 209] on span at bounding box center [157, 204] width 16 height 16
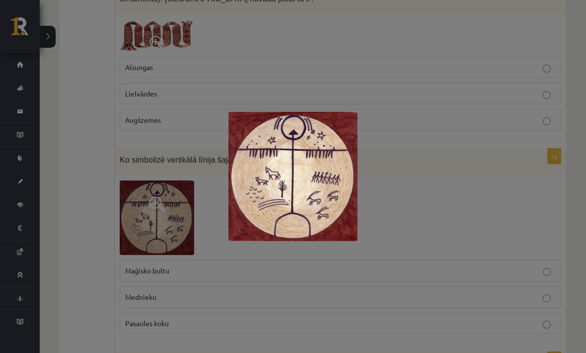
click at [79, 266] on div at bounding box center [293, 176] width 586 height 353
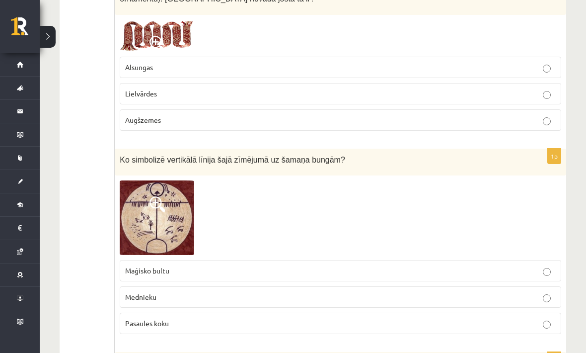
click at [225, 324] on p "Pasaules koku" at bounding box center [340, 323] width 431 height 10
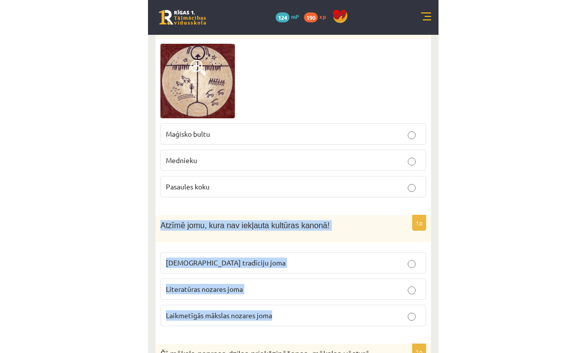
scroll to position [3062, 0]
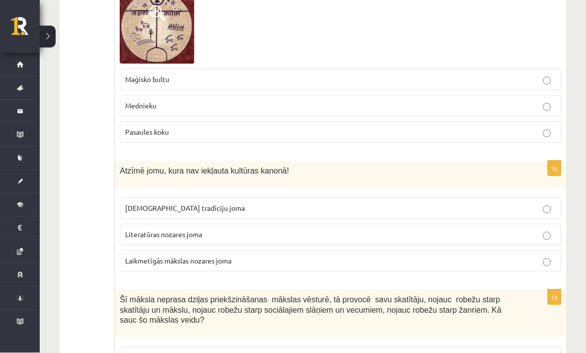
scroll to position [3092, 0]
click at [198, 208] on p "Tautas tradīciju joma" at bounding box center [340, 207] width 431 height 10
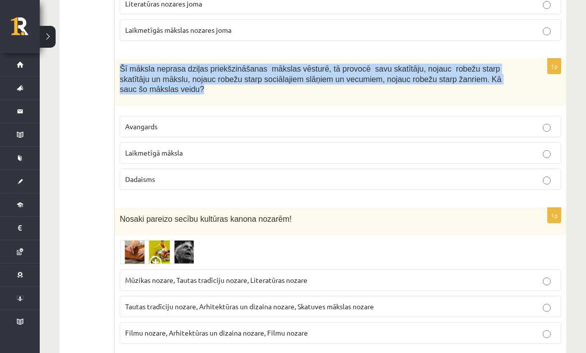
scroll to position [3322, 0]
click at [212, 155] on p "Laikmetīgā māksla" at bounding box center [340, 152] width 431 height 10
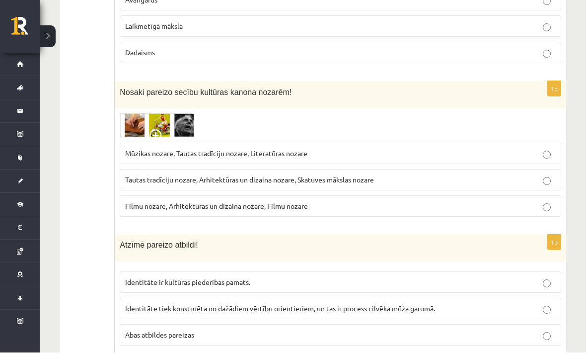
scroll to position [3449, 0]
click at [128, 88] on span "Nosaki pareizo secību kultūras kanona nozarēm!" at bounding box center [206, 92] width 172 height 8
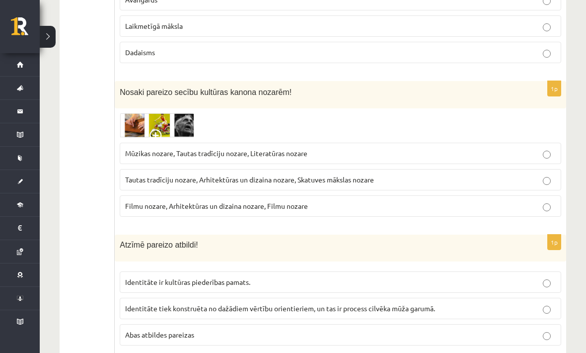
click at [412, 178] on p "Tautas tradīciju nozare, Arhitektūras un dizaina nozare, Skatuves mākslas nozare" at bounding box center [340, 179] width 431 height 10
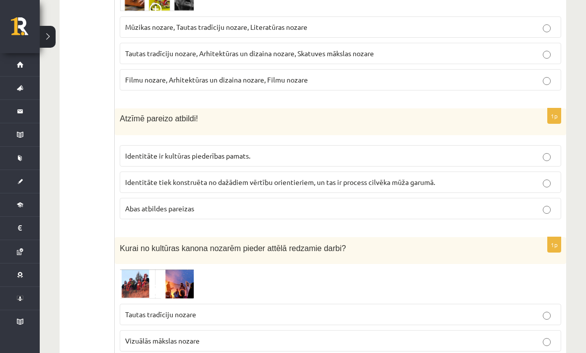
scroll to position [3574, 0]
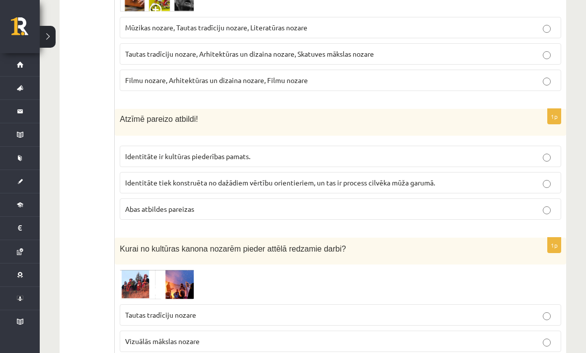
click at [218, 212] on p "Abas atbildes pareizas" at bounding box center [340, 209] width 431 height 10
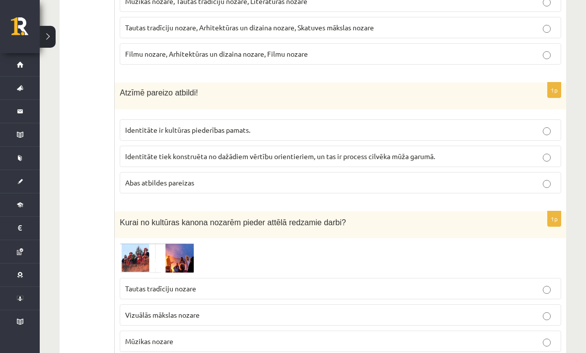
scroll to position [3629, 0]
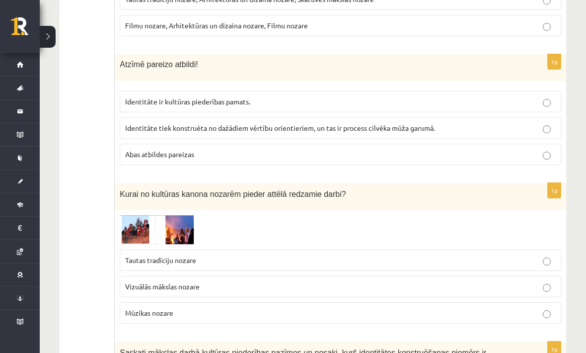
click at [345, 257] on p "Tautas tradīciju nozare" at bounding box center [340, 260] width 431 height 10
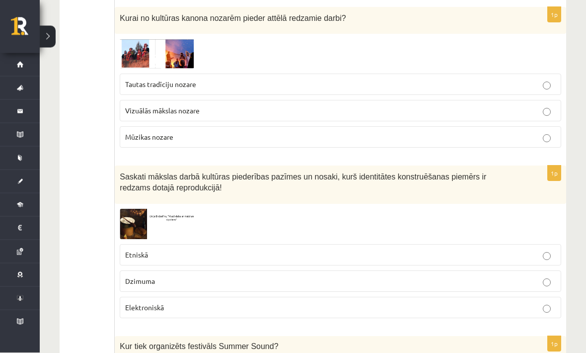
scroll to position [3805, 0]
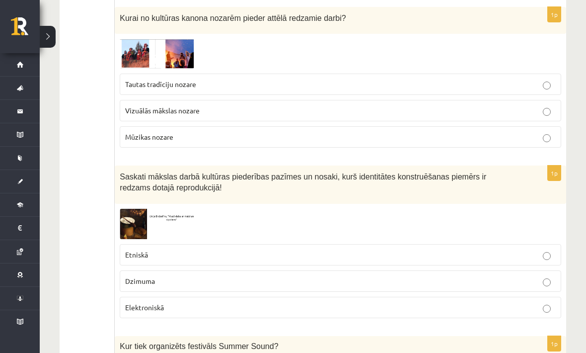
click at [143, 219] on img at bounding box center [157, 224] width 74 height 30
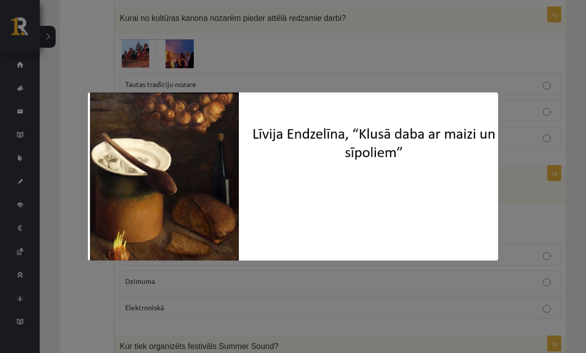
click at [85, 77] on div at bounding box center [293, 176] width 586 height 353
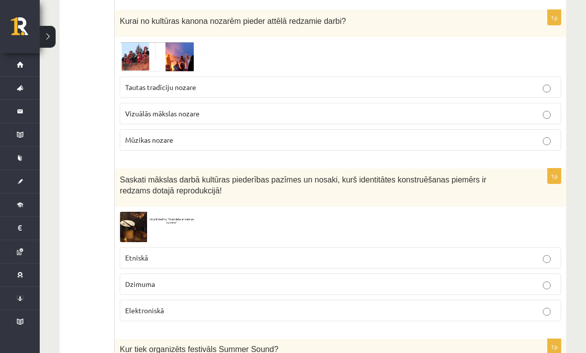
click at [145, 256] on span "Etniskā" at bounding box center [136, 257] width 23 height 9
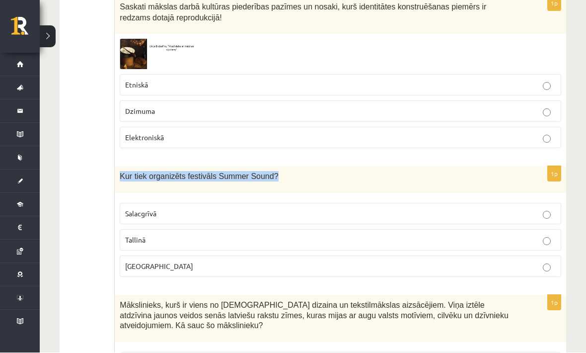
scroll to position [3974, 0]
click at [183, 261] on p "Liepājā" at bounding box center [340, 266] width 431 height 10
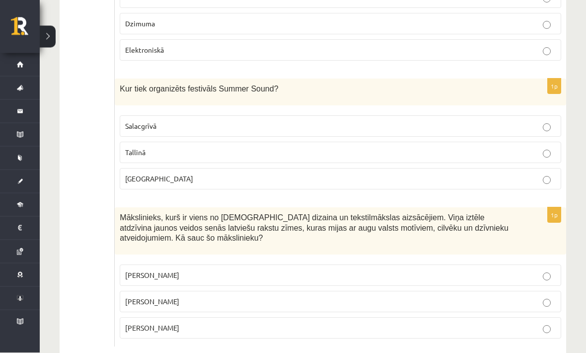
scroll to position [4061, 0]
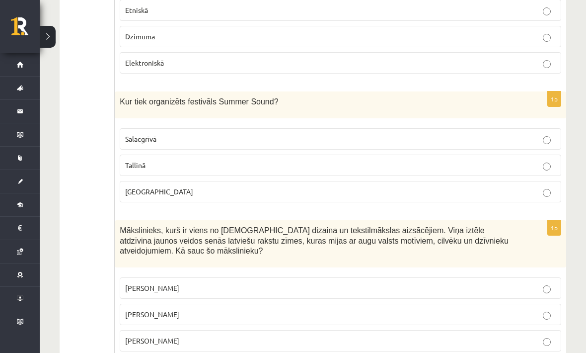
click at [554, 283] on p "Ansis Cīrulis" at bounding box center [340, 288] width 431 height 10
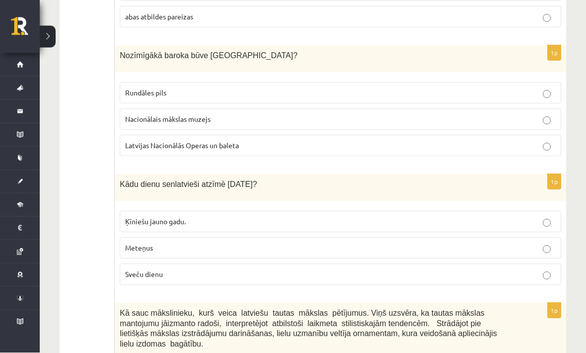
scroll to position [0, 0]
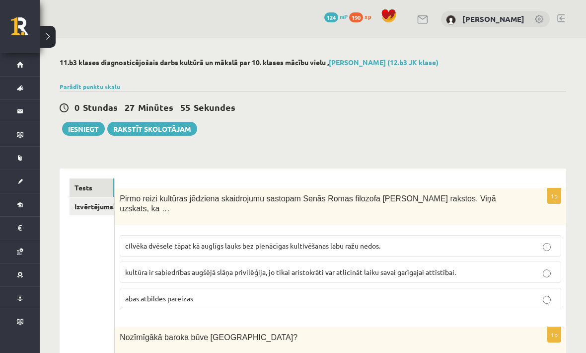
click at [86, 205] on link "Izvērtējums!" at bounding box center [92, 206] width 45 height 18
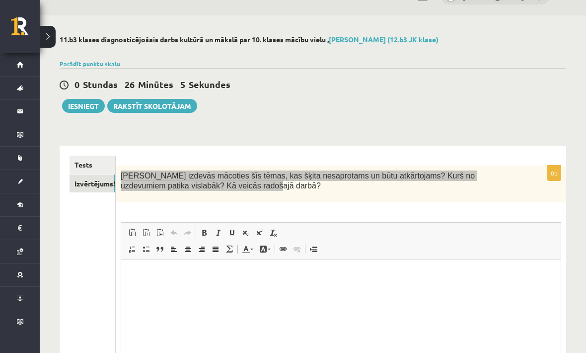
click at [179, 290] on html at bounding box center [340, 275] width 439 height 30
click at [145, 286] on html at bounding box center [340, 275] width 439 height 30
click at [138, 280] on html at bounding box center [340, 275] width 439 height 30
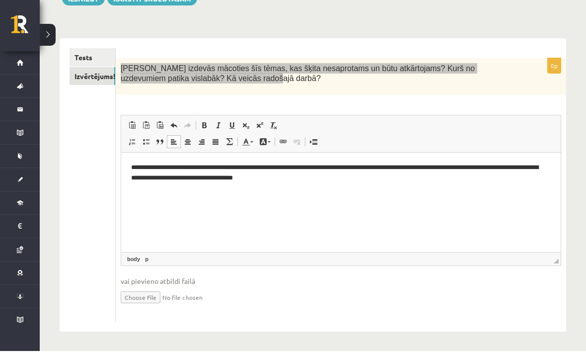
scroll to position [129, 0]
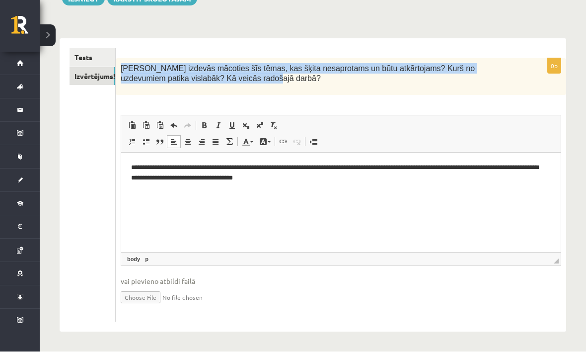
click at [73, 256] on ul "Tests Izvērtējums!" at bounding box center [93, 187] width 46 height 274
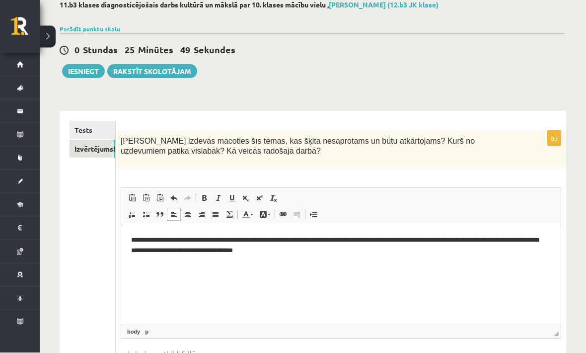
scroll to position [57, 0]
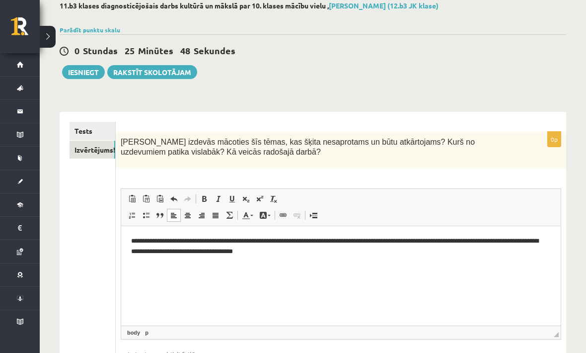
click at [88, 76] on button "Iesniegt" at bounding box center [83, 72] width 43 height 14
click at [96, 131] on link "Tests" at bounding box center [93, 131] width 46 height 18
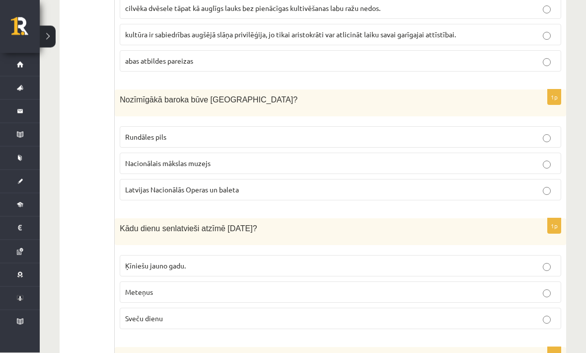
scroll to position [0, 0]
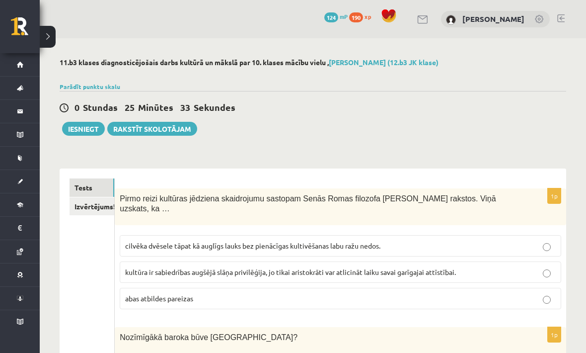
click at [82, 127] on button "Iesniegt" at bounding box center [83, 129] width 43 height 14
click at [86, 126] on button "Iesniegt" at bounding box center [83, 129] width 43 height 14
click at [89, 128] on button "Iesniegt" at bounding box center [83, 129] width 43 height 14
click at [85, 129] on button "Iesniegt" at bounding box center [83, 129] width 43 height 14
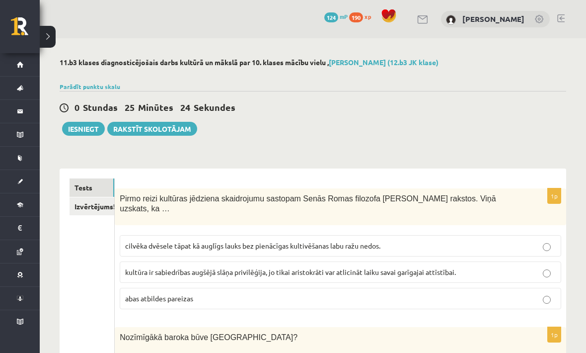
click at [83, 129] on button "Iesniegt" at bounding box center [83, 129] width 43 height 14
click at [90, 213] on link "Izvērtējums!" at bounding box center [92, 206] width 45 height 18
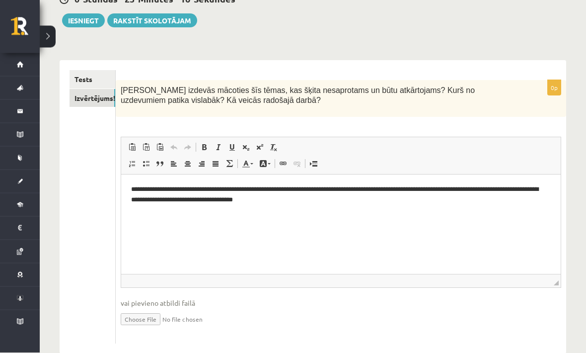
click at [155, 315] on input "file" at bounding box center [341, 318] width 440 height 20
click at [335, 281] on span "◢ Путь элементов" at bounding box center [340, 280] width 439 height 13
click at [377, 214] on html "**********" at bounding box center [340, 194] width 439 height 40
click at [79, 242] on ul "Tests Izvērtējums!" at bounding box center [93, 208] width 46 height 274
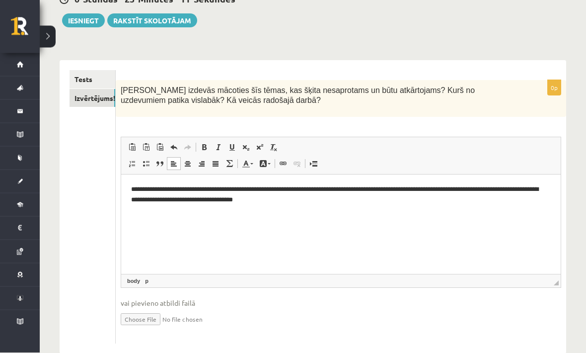
click at [91, 25] on button "Iesniegt" at bounding box center [83, 21] width 43 height 14
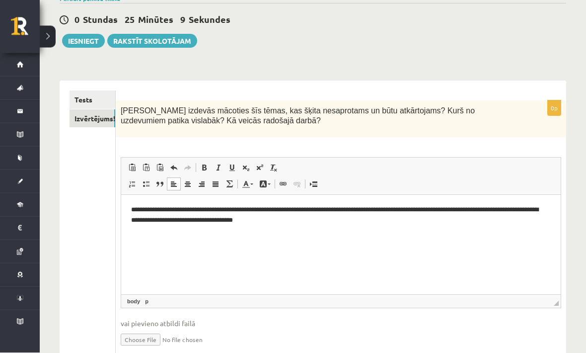
scroll to position [88, 0]
click at [84, 40] on button "Iesniegt" at bounding box center [83, 40] width 43 height 14
click at [86, 41] on button "Iesniegt" at bounding box center [83, 40] width 43 height 14
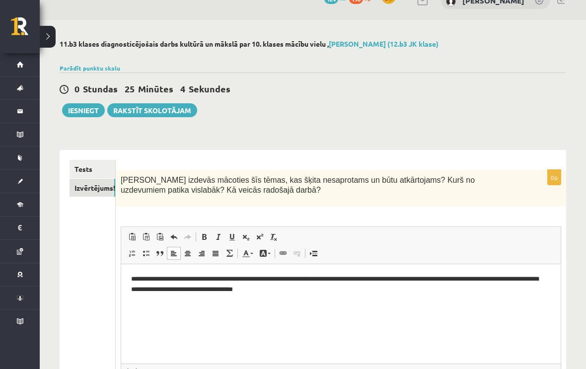
scroll to position [31, 0]
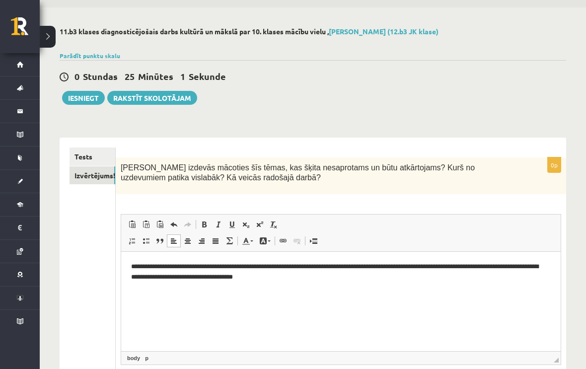
click at [90, 95] on button "Iesniegt" at bounding box center [83, 98] width 43 height 14
click at [142, 266] on p "**********" at bounding box center [340, 272] width 419 height 20
click at [147, 267] on p "**********" at bounding box center [340, 272] width 419 height 20
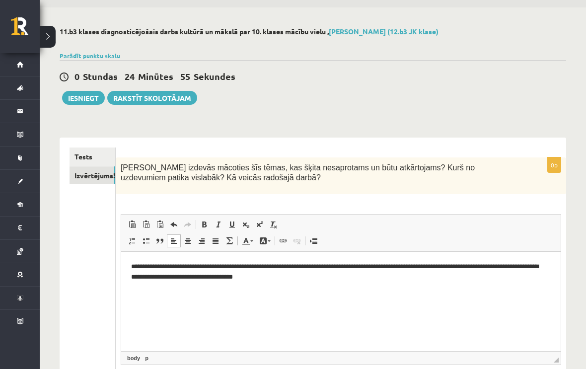
click at [369, 308] on html "**********" at bounding box center [340, 280] width 439 height 57
click at [341, 288] on p "Визуальный текстовый редактор, wiswyg-editor-user-answer-47363948276640" at bounding box center [341, 293] width 420 height 10
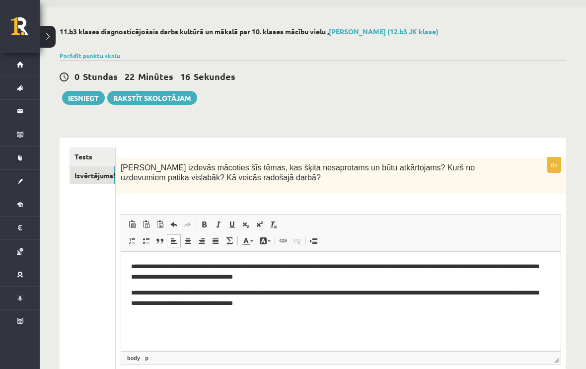
click at [130, 291] on html "**********" at bounding box center [340, 285] width 439 height 66
click at [131, 266] on p "**********" at bounding box center [340, 272] width 419 height 20
click at [131, 262] on p "**********" at bounding box center [340, 272] width 419 height 20
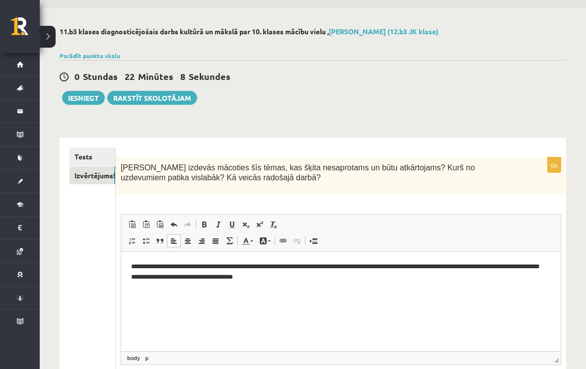
click at [88, 285] on ul "Tests Izvērtējums!" at bounding box center [93, 284] width 46 height 274
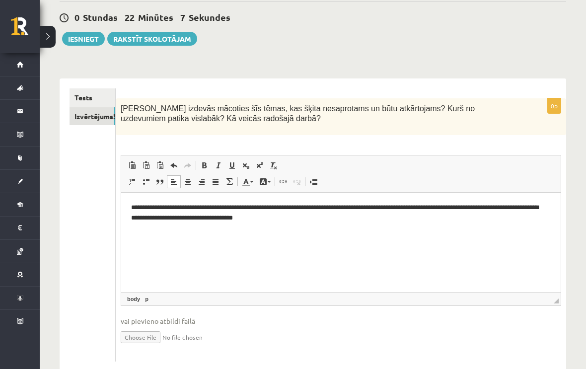
scroll to position [90, 0]
click at [209, 340] on input "file" at bounding box center [341, 336] width 440 height 20
click at [188, 326] on input "file" at bounding box center [341, 336] width 440 height 20
click at [296, 232] on html "**********" at bounding box center [340, 212] width 439 height 40
click at [557, 232] on html "**********" at bounding box center [340, 212] width 439 height 40
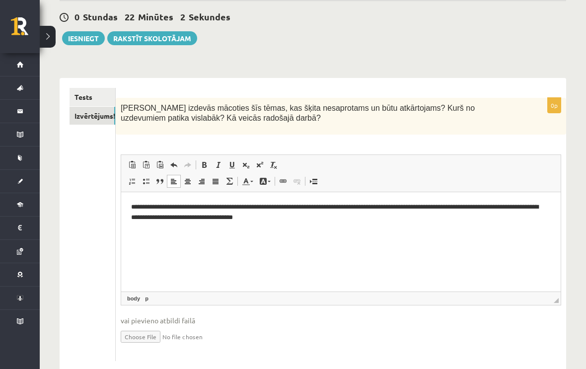
click at [557, 306] on fieldset "**********" at bounding box center [341, 255] width 440 height 202
click at [554, 298] on span "◢" at bounding box center [556, 300] width 5 height 5
click at [555, 298] on span "◢" at bounding box center [556, 300] width 5 height 5
click at [555, 300] on span "◢" at bounding box center [556, 300] width 5 height 5
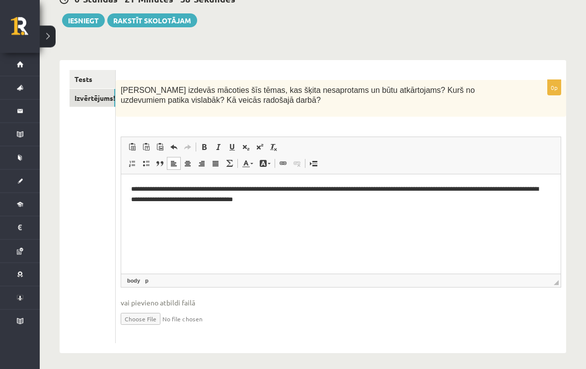
scroll to position [108, 0]
click at [332, 100] on p "Kas izdevās mācoties šīs tēmas, kas šķita nesaprotams un būtu atkārtojams? Kurš…" at bounding box center [316, 95] width 391 height 20
click at [88, 26] on button "Iesniegt" at bounding box center [83, 21] width 43 height 14
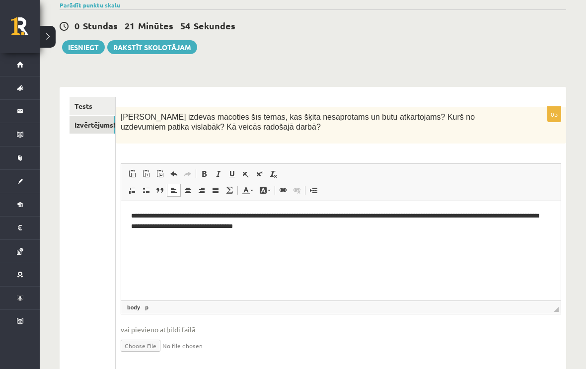
scroll to position [0, 0]
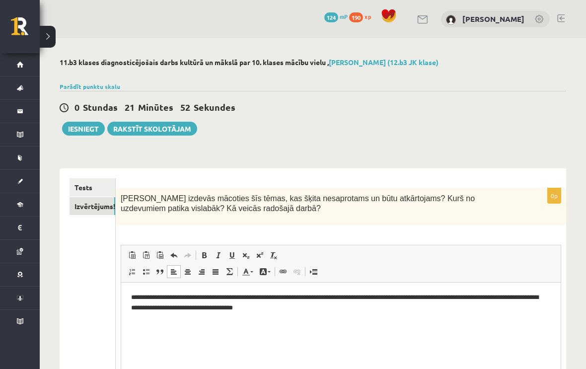
click at [93, 130] on button "Iesniegt" at bounding box center [83, 129] width 43 height 14
click at [86, 126] on button "Iesniegt" at bounding box center [83, 129] width 43 height 14
click at [101, 183] on link "Tests" at bounding box center [93, 187] width 46 height 18
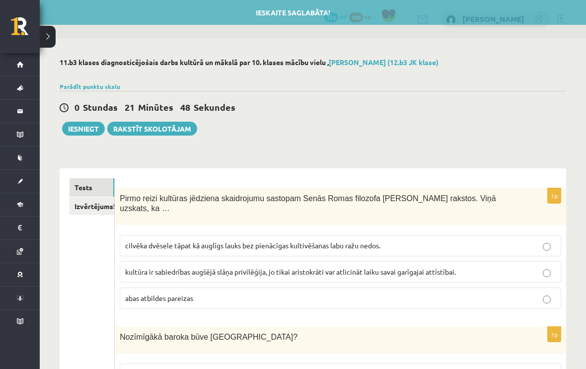
click at [87, 129] on button "Iesniegt" at bounding box center [83, 129] width 43 height 14
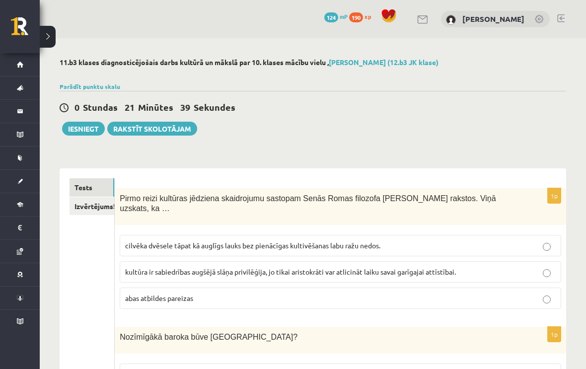
click at [55, 36] on button at bounding box center [48, 37] width 16 height 22
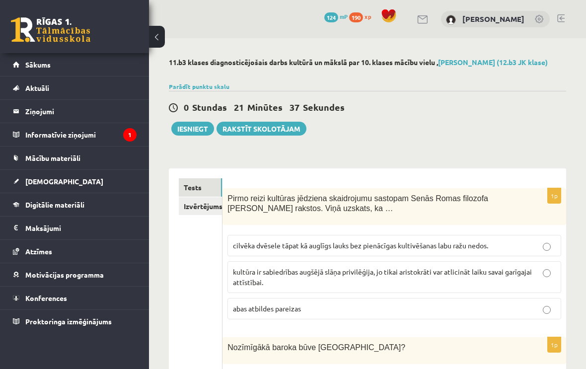
click at [37, 256] on link "Atzīmes" at bounding box center [75, 251] width 124 height 23
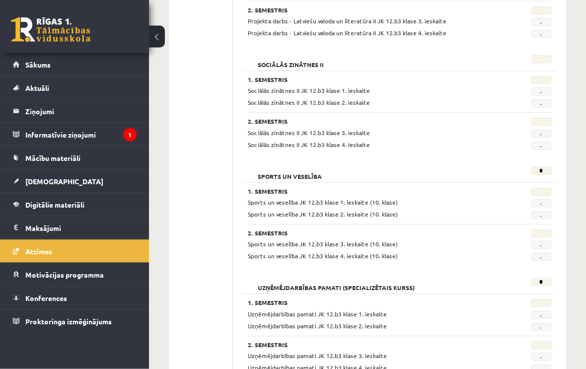
scroll to position [666, 0]
click at [92, 182] on link "[DEMOGRAPHIC_DATA]" at bounding box center [75, 181] width 124 height 23
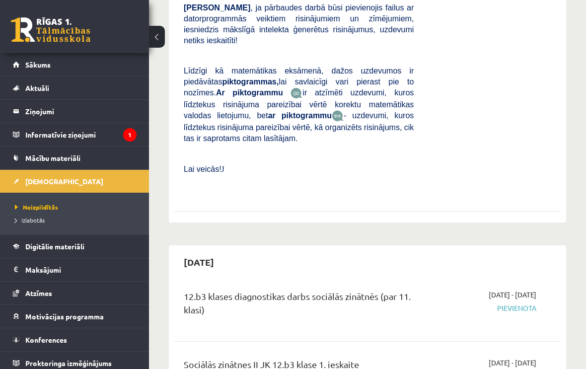
click at [40, 217] on span "Izlabotās" at bounding box center [30, 220] width 30 height 8
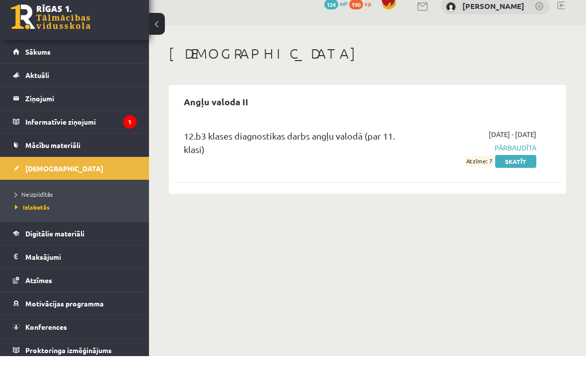
click at [50, 203] on span "Neizpildītās" at bounding box center [34, 207] width 38 height 8
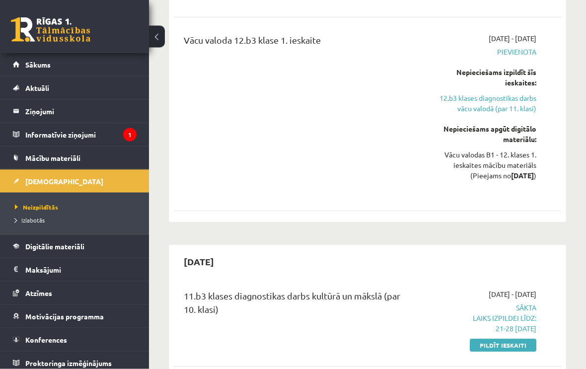
scroll to position [1314, 0]
click at [526, 339] on link "Pildīt ieskaiti" at bounding box center [503, 345] width 67 height 13
click at [512, 339] on link "Pildīt ieskaiti" at bounding box center [503, 345] width 67 height 13
click at [516, 339] on link "Pildīt ieskaiti" at bounding box center [503, 345] width 67 height 13
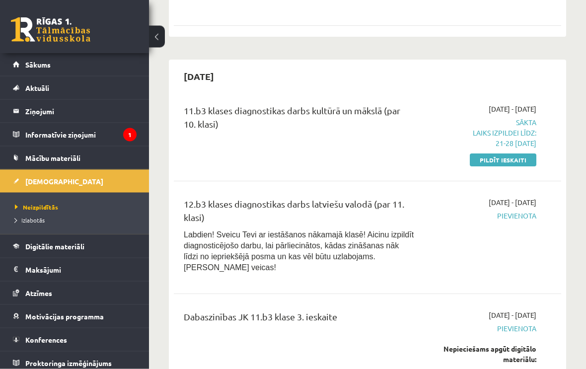
scroll to position [1500, 0]
click at [496, 153] on link "Pildīt ieskaiti" at bounding box center [503, 159] width 67 height 13
click at [512, 155] on link "Pildīt ieskaiti" at bounding box center [503, 159] width 67 height 13
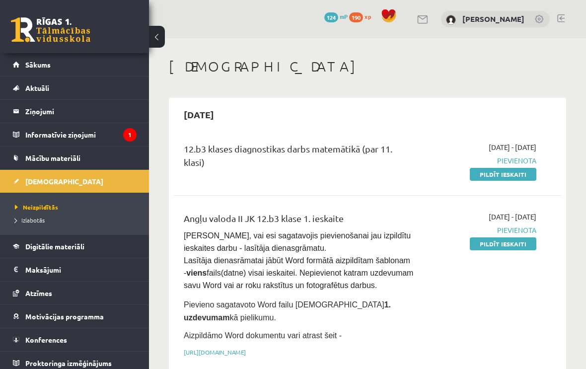
scroll to position [1500, 0]
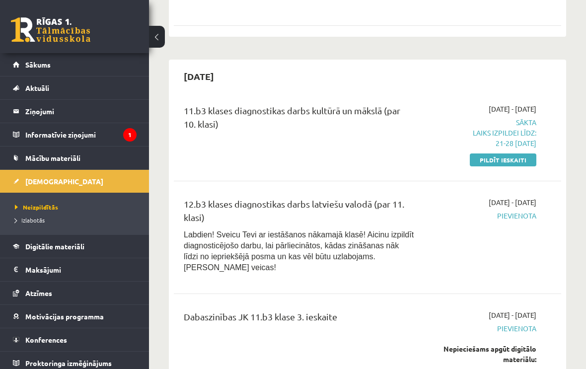
click at [510, 157] on link "Pildīt ieskaiti" at bounding box center [503, 159] width 67 height 13
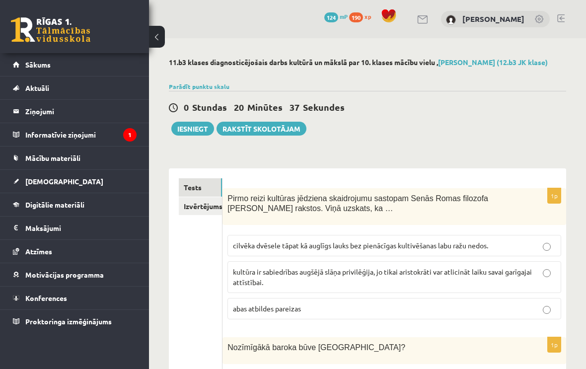
click at [199, 131] on button "Iesniegt" at bounding box center [192, 129] width 43 height 14
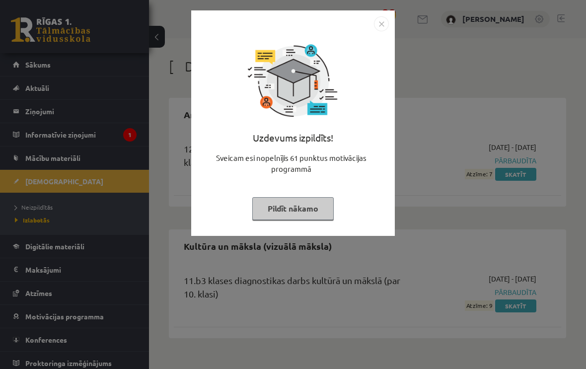
click at [385, 28] on img "Close" at bounding box center [381, 23] width 15 height 15
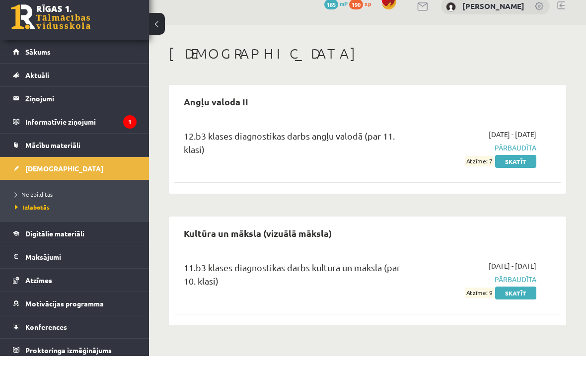
scroll to position [0, 0]
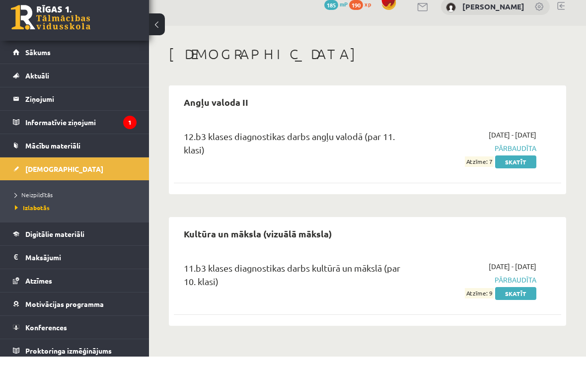
click at [507, 299] on link "Skatīt" at bounding box center [515, 305] width 41 height 13
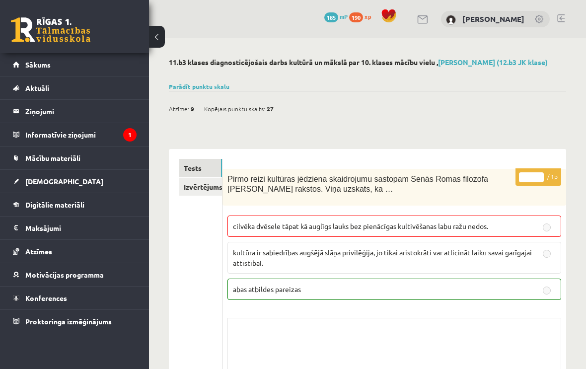
click at [511, 221] on p "cilvēka dvēsele tāpat kā auglīgs lauks bez pienācīgas kultivēšanas labu ražu ne…" at bounding box center [394, 226] width 323 height 10
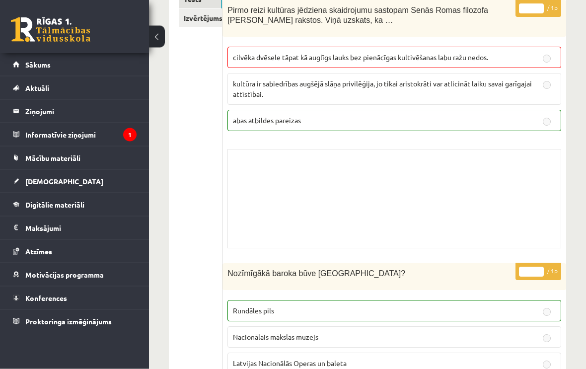
scroll to position [168, 0]
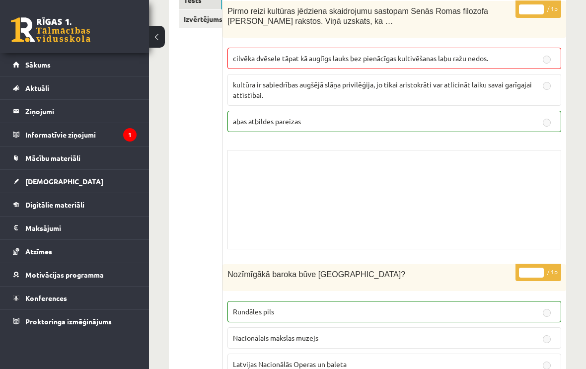
click at [528, 200] on div "Skolotāja pielikums" at bounding box center [394, 199] width 334 height 99
click at [552, 54] on p "cilvēka dvēsele tāpat kā auglīgs lauks bez pienācīgas kultivēšanas labu ražu ne…" at bounding box center [394, 58] width 323 height 10
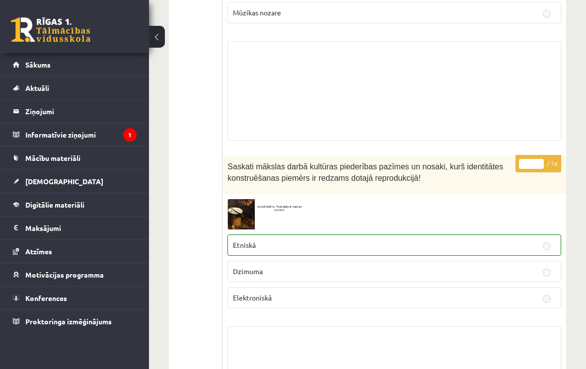
scroll to position [6964, 0]
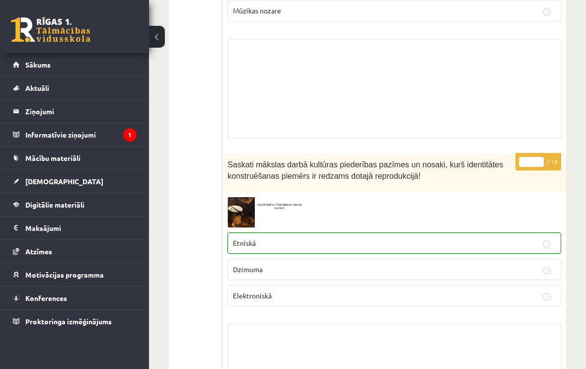
click at [39, 185] on span "[DEMOGRAPHIC_DATA]" at bounding box center [64, 181] width 78 height 9
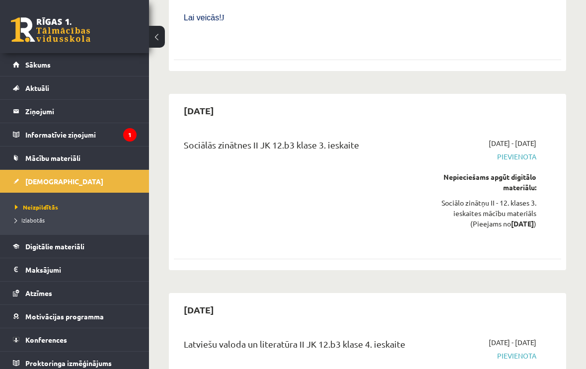
click at [35, 220] on span "Izlabotās" at bounding box center [30, 220] width 30 height 8
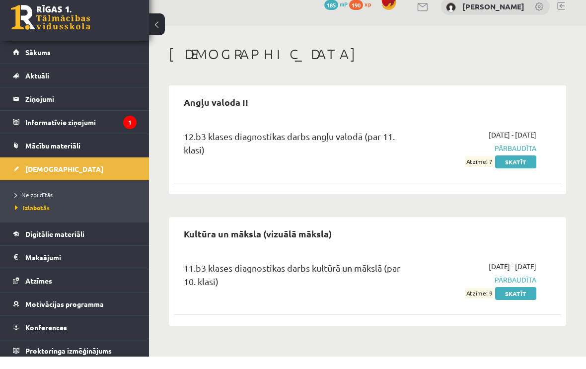
click at [88, 308] on link "Motivācijas programma" at bounding box center [75, 316] width 124 height 23
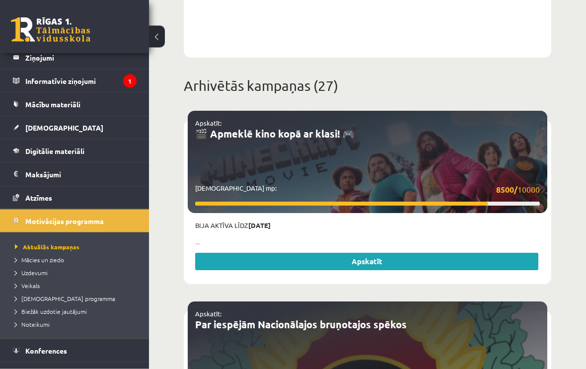
scroll to position [576, 0]
click at [516, 260] on link "Apskatīt" at bounding box center [366, 262] width 343 height 18
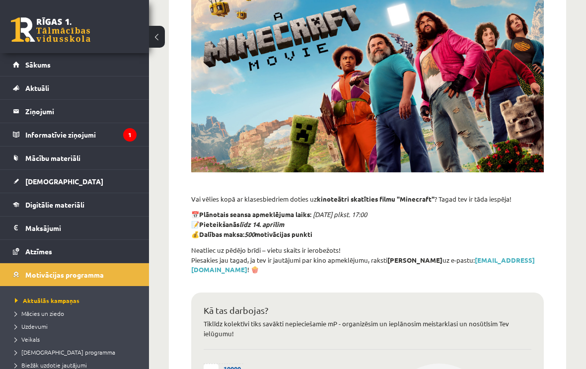
scroll to position [141, 0]
click at [56, 35] on link at bounding box center [50, 29] width 79 height 25
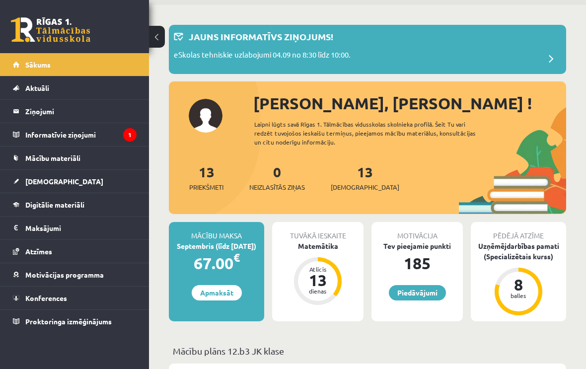
scroll to position [41, 0]
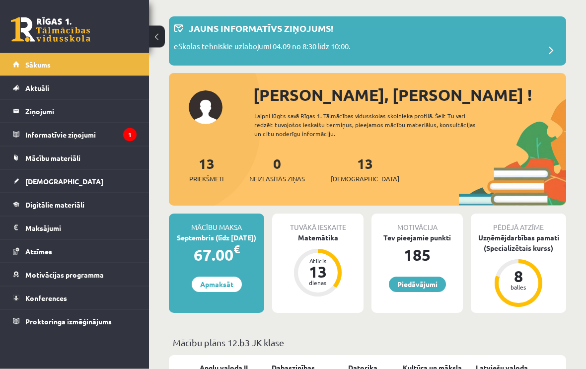
click at [409, 297] on div "Motivācija Tev pieejamie punkti 185 [GEOGRAPHIC_DATA]" at bounding box center [416, 263] width 91 height 99
click at [400, 291] on link "Piedāvājumi" at bounding box center [417, 284] width 57 height 15
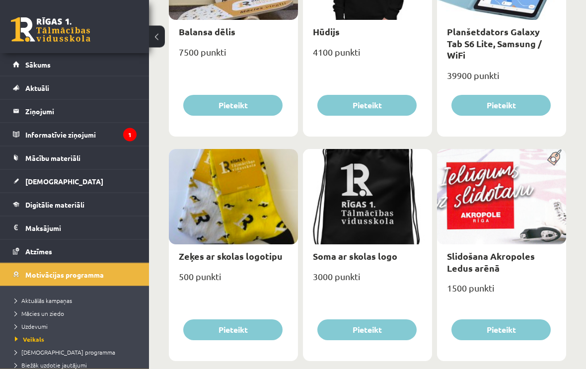
scroll to position [913, 0]
click at [92, 178] on link "[DEMOGRAPHIC_DATA]" at bounding box center [75, 181] width 124 height 23
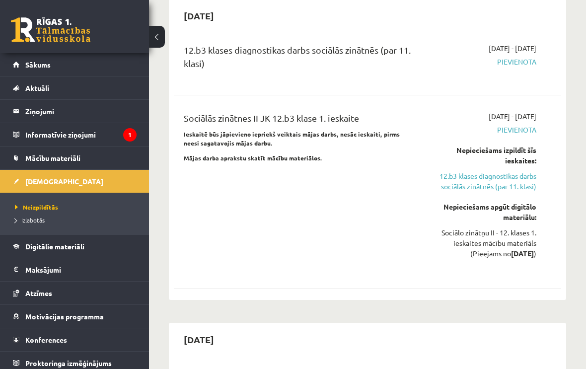
click at [42, 220] on span "Izlabotās" at bounding box center [30, 220] width 30 height 8
